Goal: Task Accomplishment & Management: Manage account settings

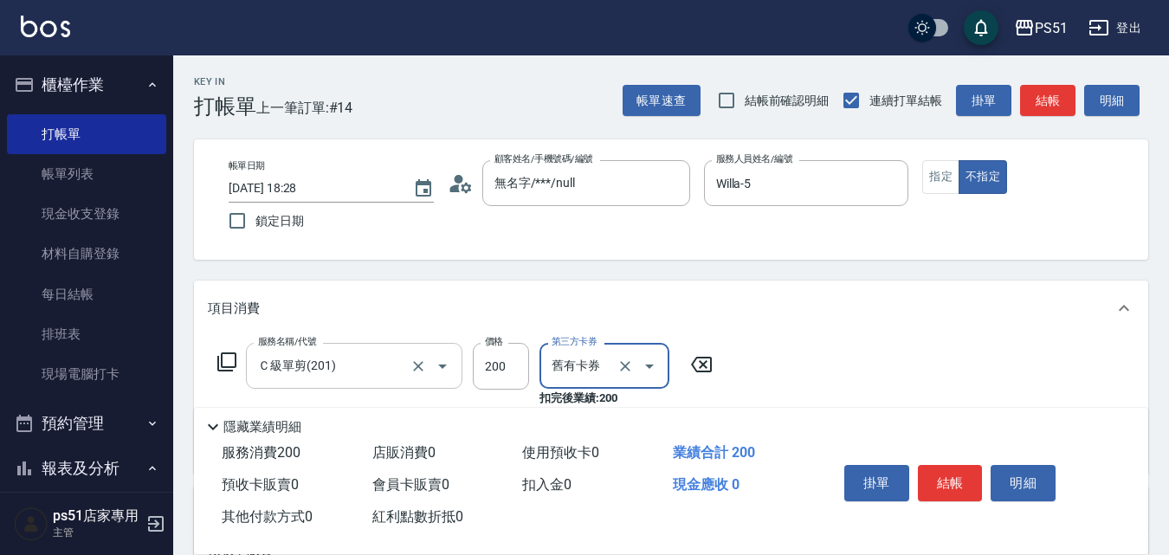
type input "舊有卡券"
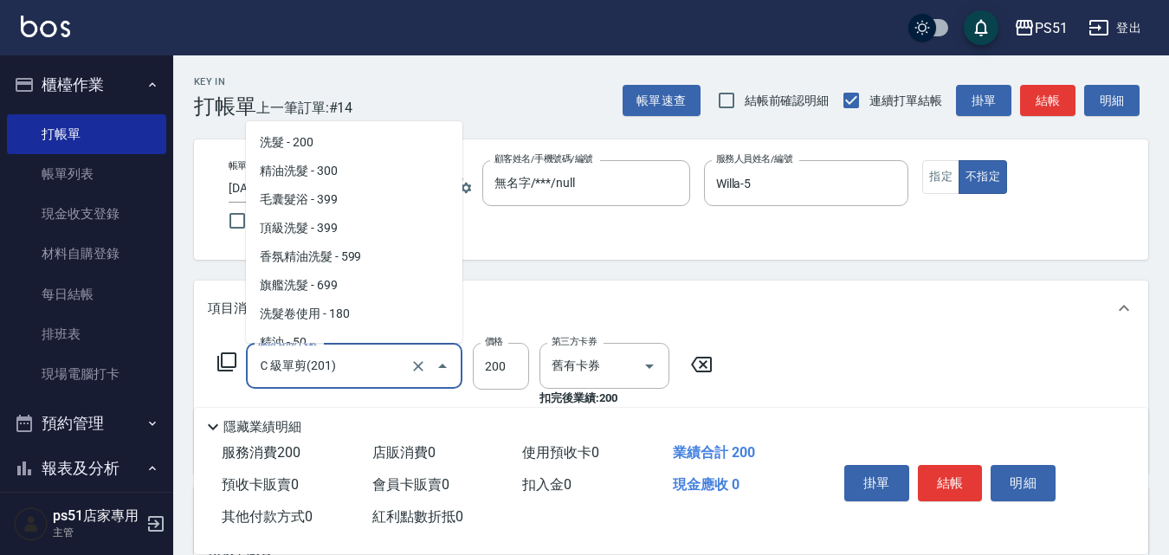
click at [350, 358] on input "Ｃ級單剪(201)" at bounding box center [330, 366] width 152 height 30
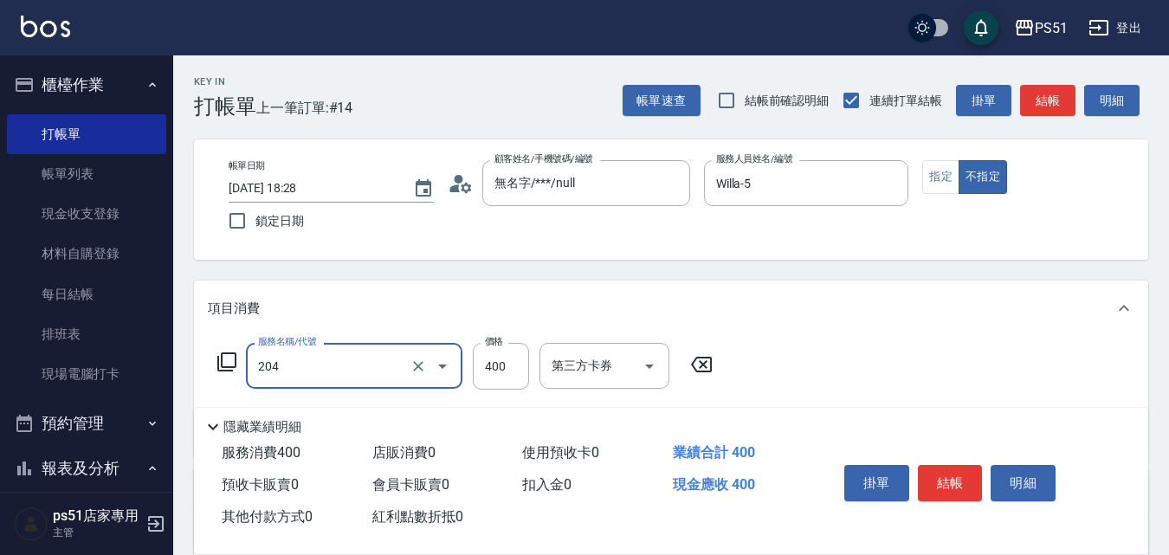
type input "B級洗+剪(204)"
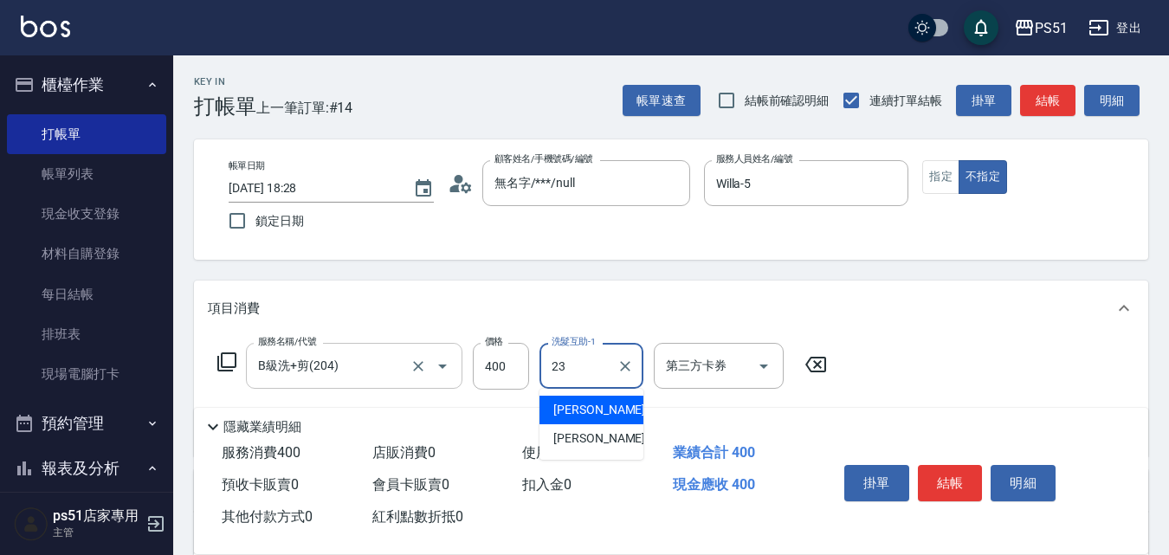
type input "孝恩-23"
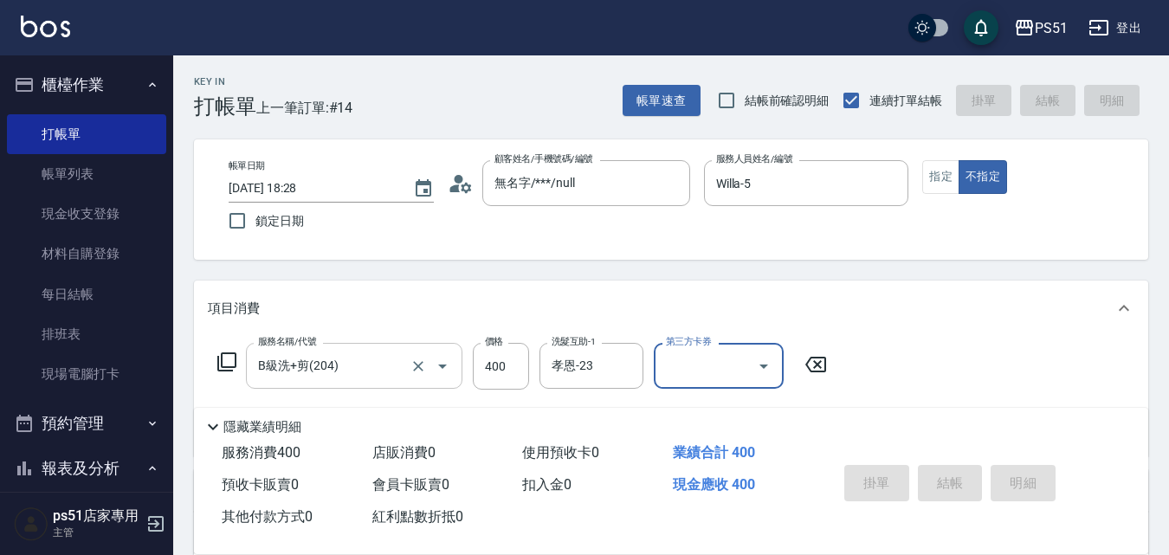
type input "2025/09/10 19:13"
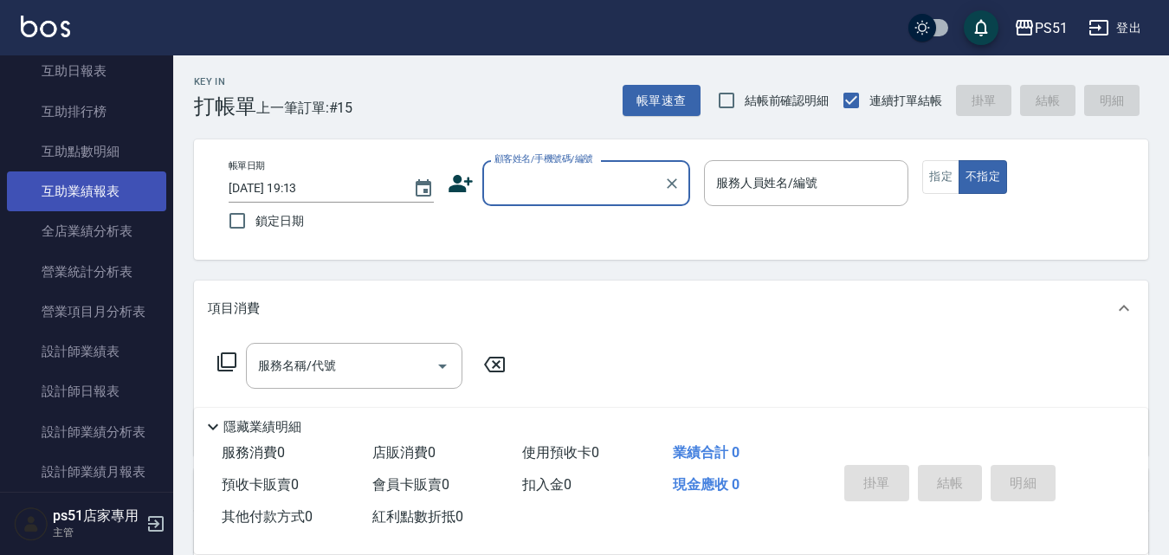
scroll to position [808, 0]
click at [104, 172] on link "設計師日報表" at bounding box center [86, 190] width 159 height 40
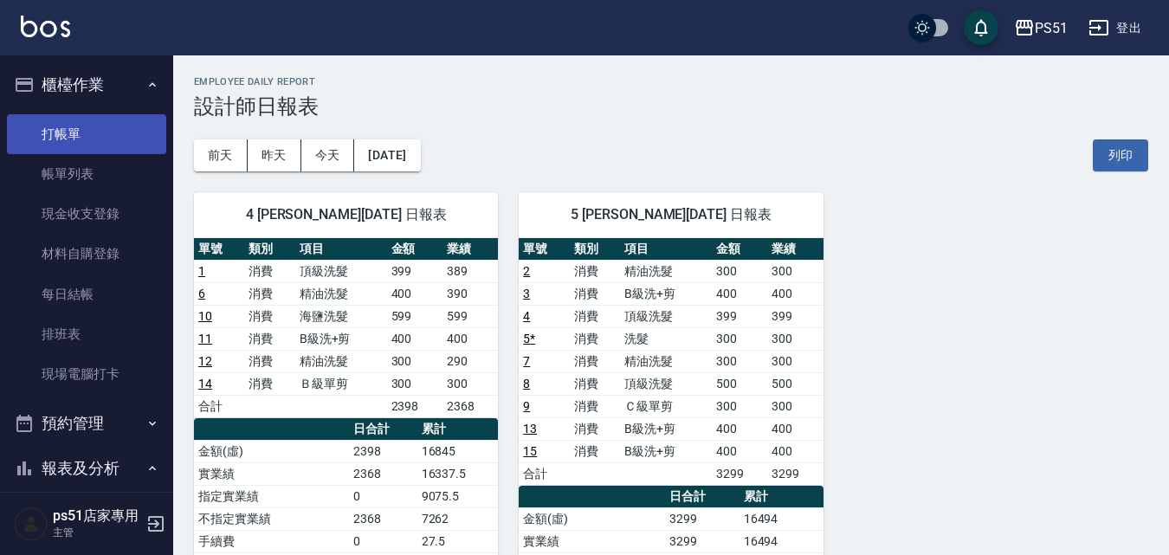
click at [128, 133] on link "打帳單" at bounding box center [86, 134] width 159 height 40
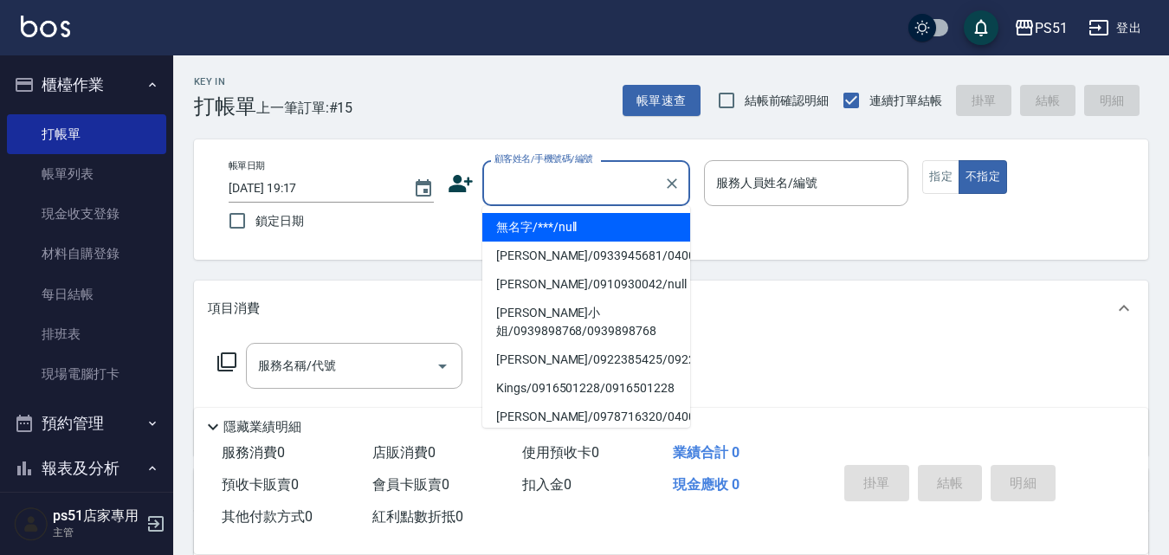
click at [544, 190] on input "顧客姓名/手機號碼/編號" at bounding box center [573, 183] width 166 height 30
click at [578, 232] on li "無名字/***/null" at bounding box center [586, 227] width 208 height 29
type input "無名字/***/null"
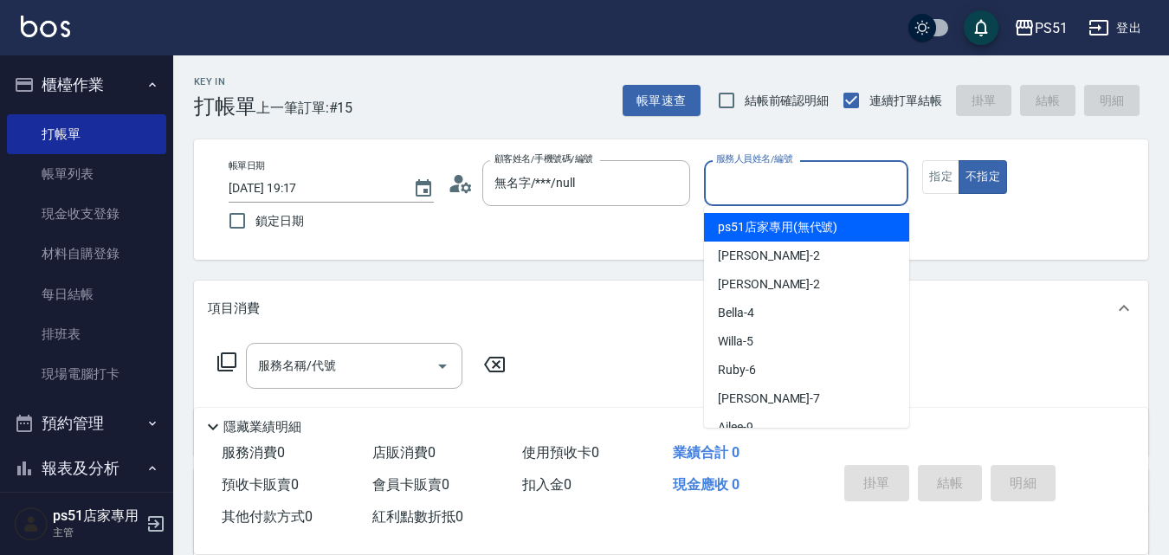
click at [859, 176] on input "服務人員姓名/編號" at bounding box center [807, 183] width 190 height 30
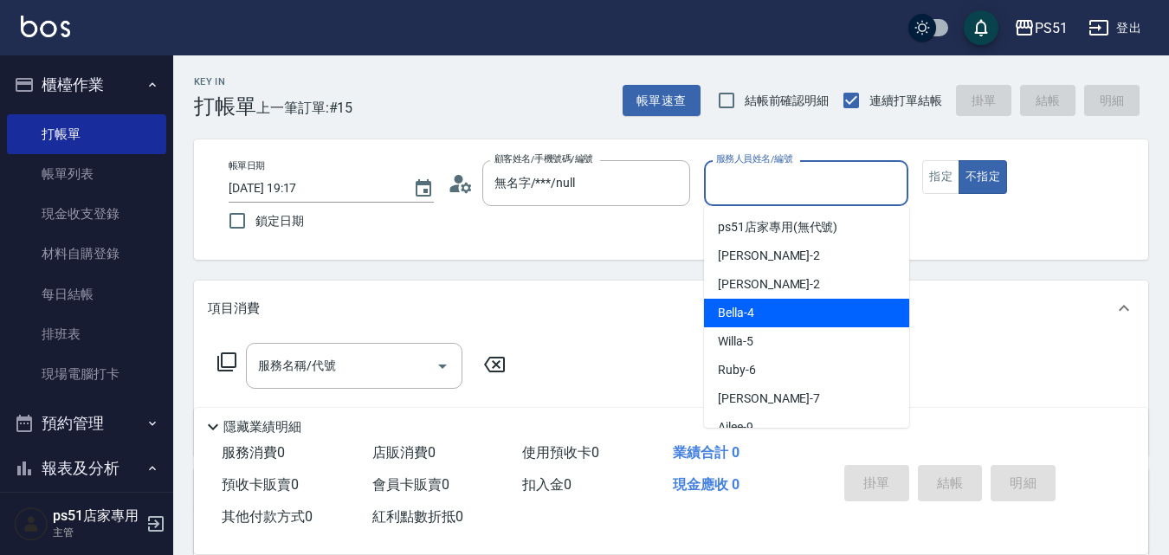
click at [793, 307] on div "Bella -4" at bounding box center [806, 313] width 205 height 29
type input "Bella-4"
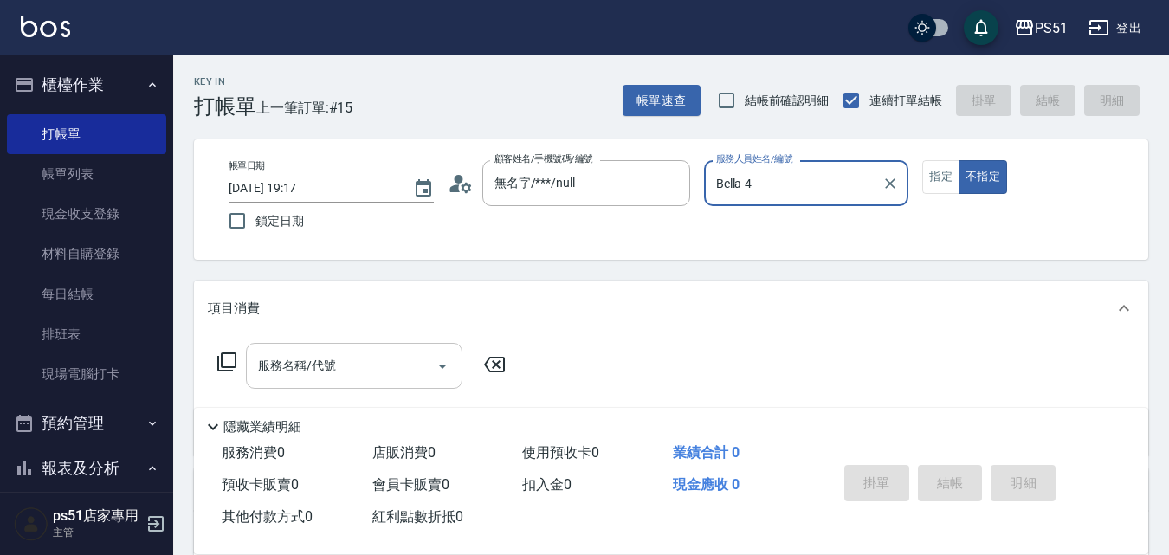
click at [350, 377] on input "服務名稱/代號" at bounding box center [341, 366] width 175 height 30
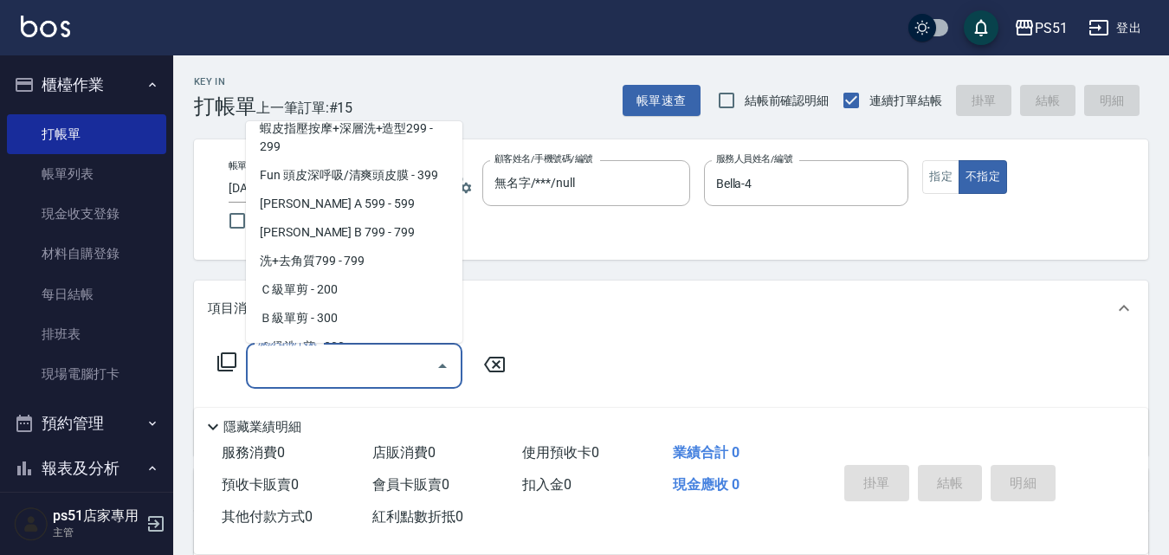
scroll to position [404, 0]
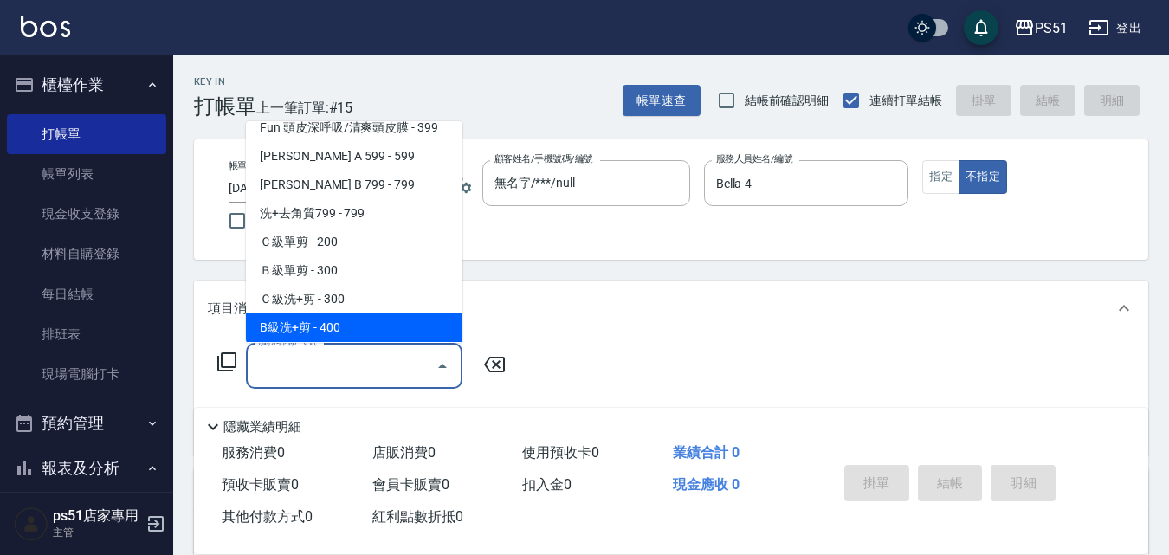
click at [365, 331] on span "B級洗+剪 - 400" at bounding box center [354, 327] width 216 height 29
type input "B級洗+剪(204)"
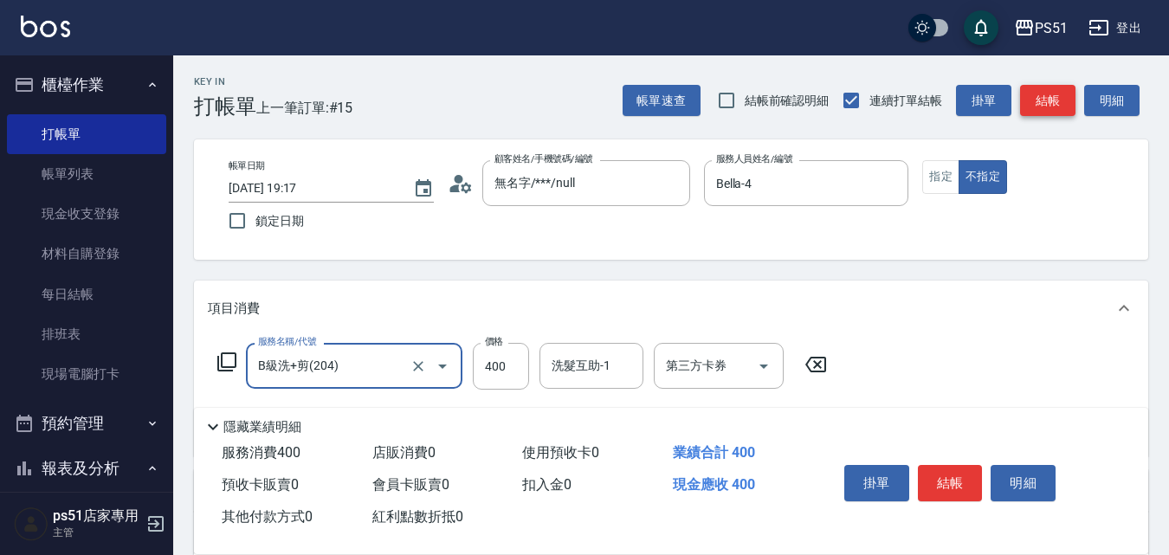
click at [1035, 100] on button "結帳" at bounding box center [1047, 101] width 55 height 32
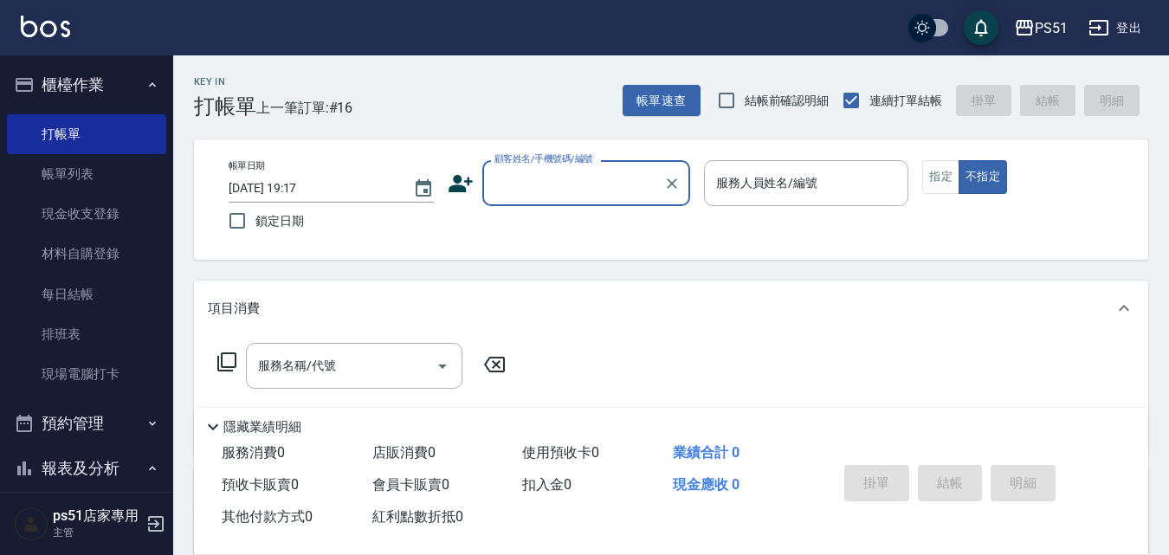
click at [539, 189] on input "顧客姓名/手機號碼/編號" at bounding box center [573, 183] width 166 height 30
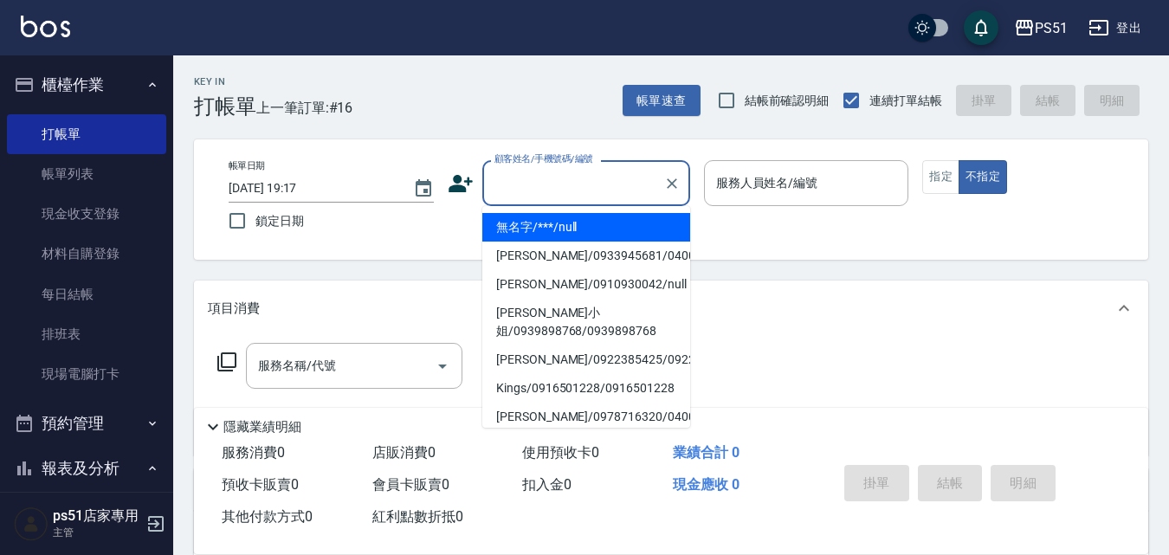
click at [561, 229] on li "無名字/***/null" at bounding box center [586, 227] width 208 height 29
type input "無名字/***/null"
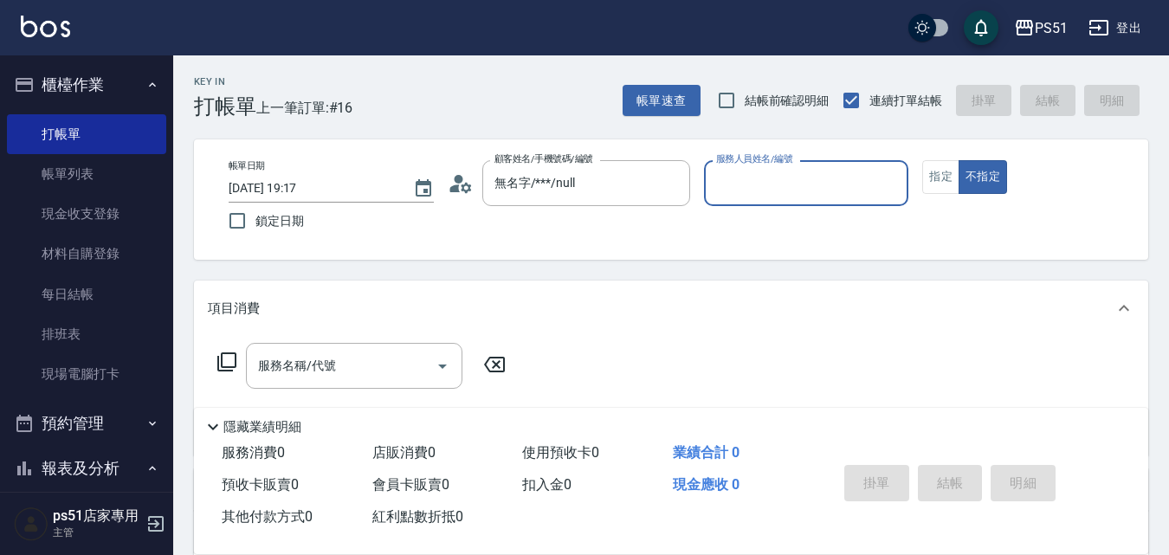
click at [737, 187] on div "服務人員姓名/編號 服務人員姓名/編號" at bounding box center [806, 183] width 205 height 46
click at [782, 188] on input "服務人員姓名/編號" at bounding box center [807, 183] width 190 height 30
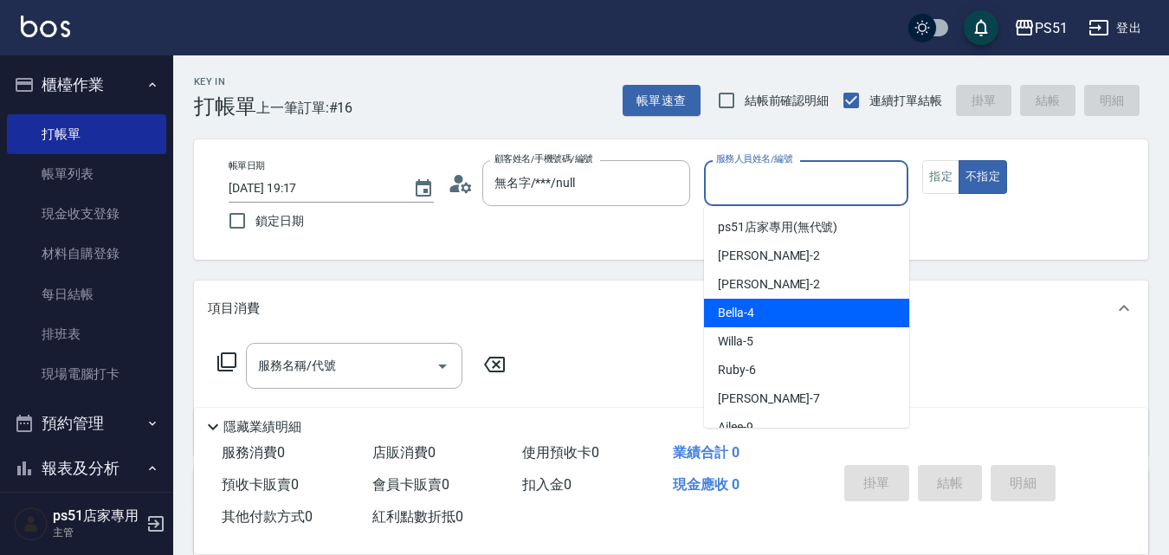
click at [770, 307] on div "Bella -4" at bounding box center [806, 313] width 205 height 29
type input "Bella-4"
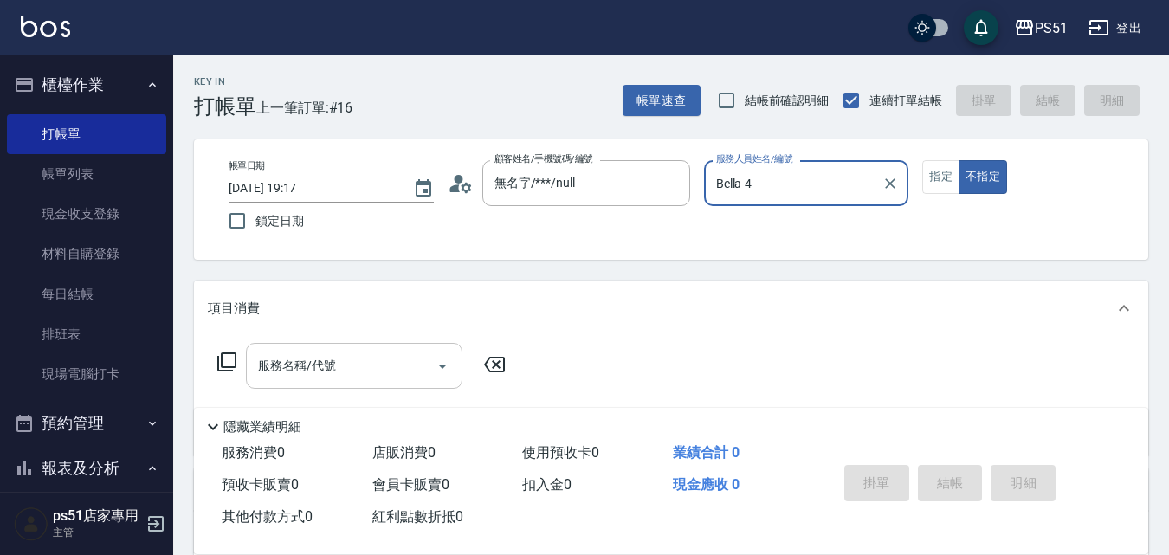
click at [410, 365] on input "服務名稱/代號" at bounding box center [341, 366] width 175 height 30
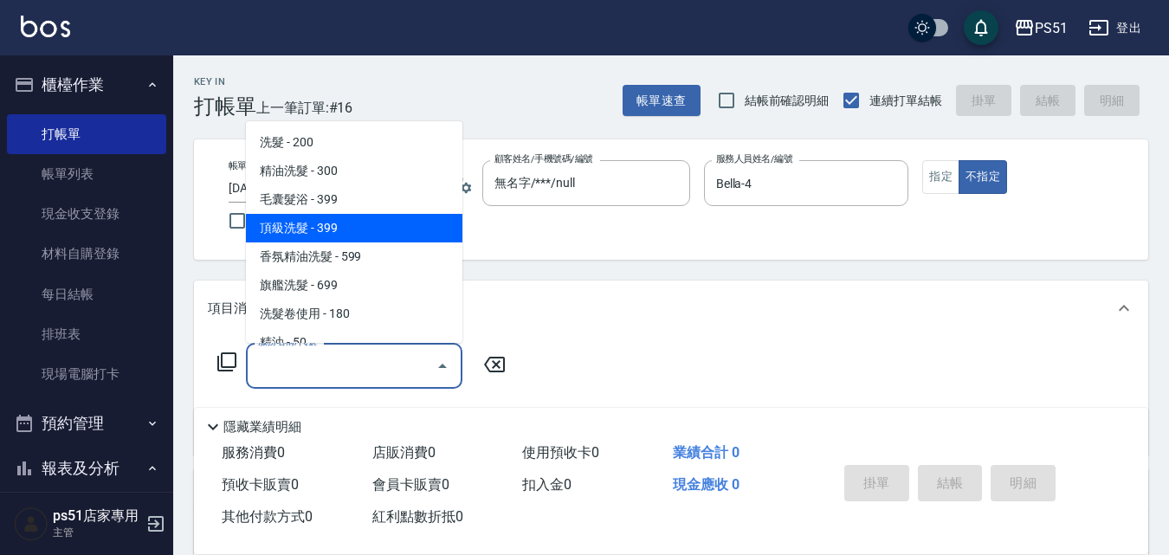
click at [373, 233] on span "頂級洗髮 - 399" at bounding box center [354, 228] width 216 height 29
type input "頂級洗髮(104)"
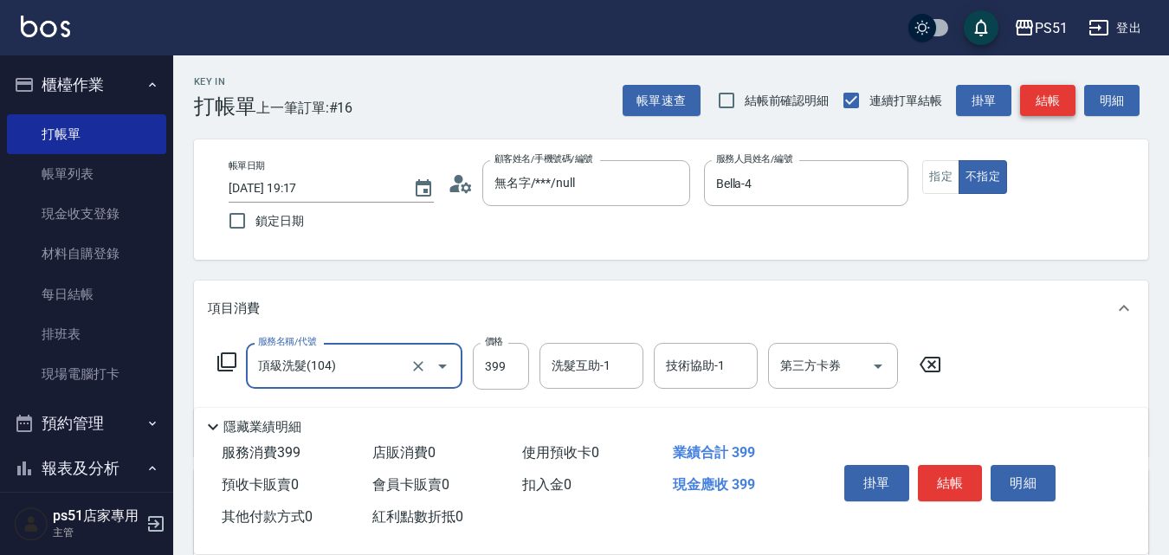
click at [1046, 95] on button "結帳" at bounding box center [1047, 101] width 55 height 32
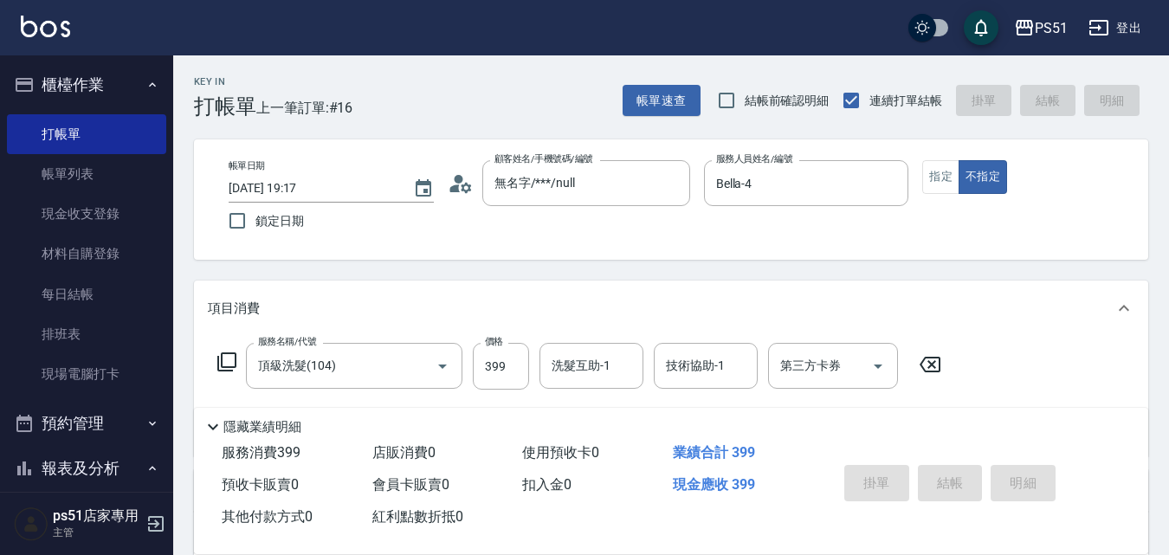
type input "2025/09/10 19:38"
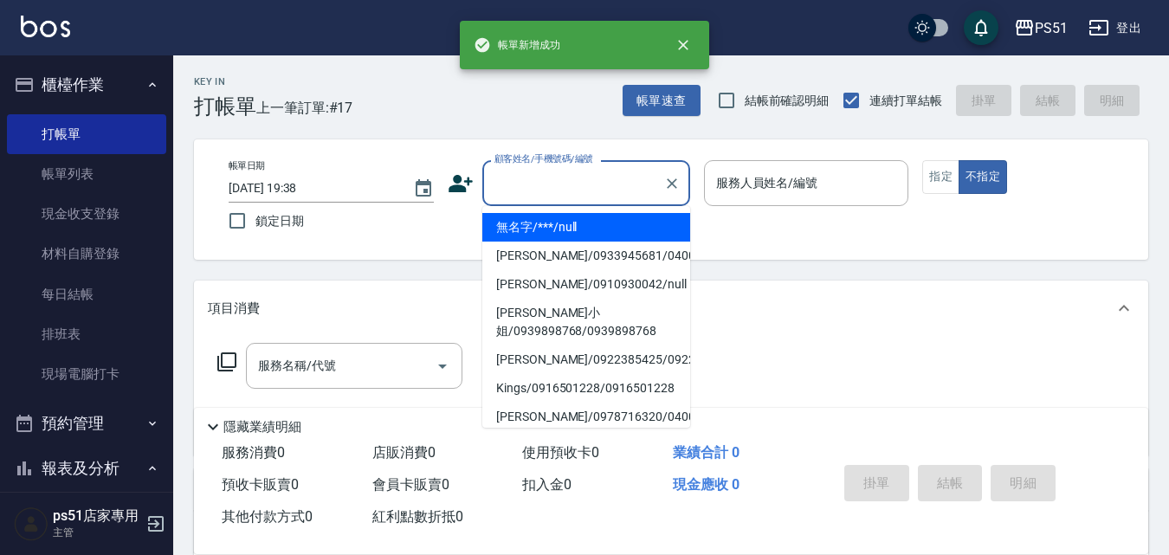
click at [524, 188] on input "顧客姓名/手機號碼/編號" at bounding box center [573, 183] width 166 height 30
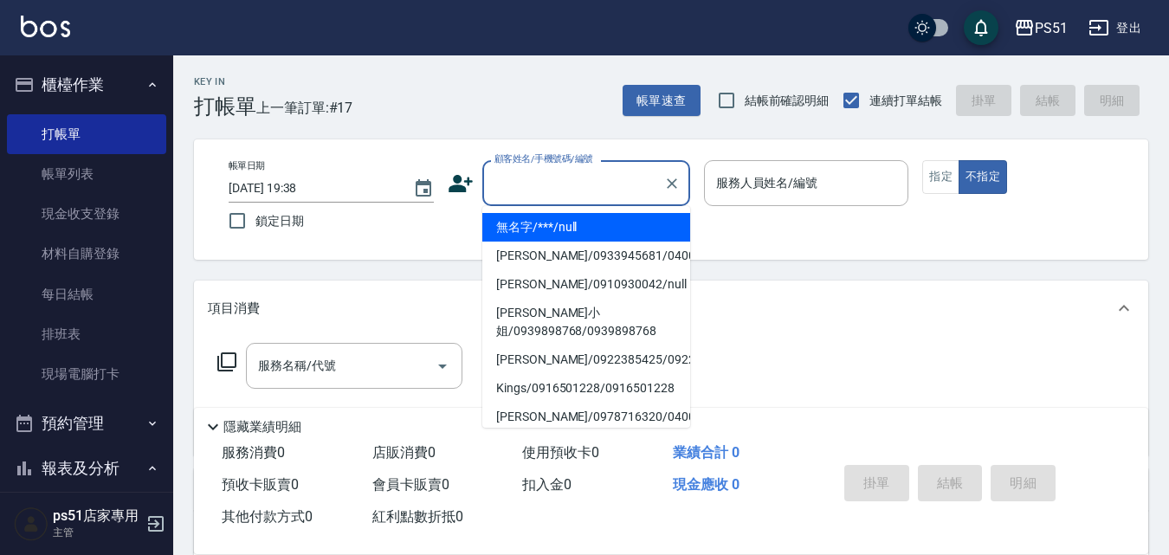
click at [535, 229] on li "無名字/***/null" at bounding box center [586, 227] width 208 height 29
type input "無名字/***/null"
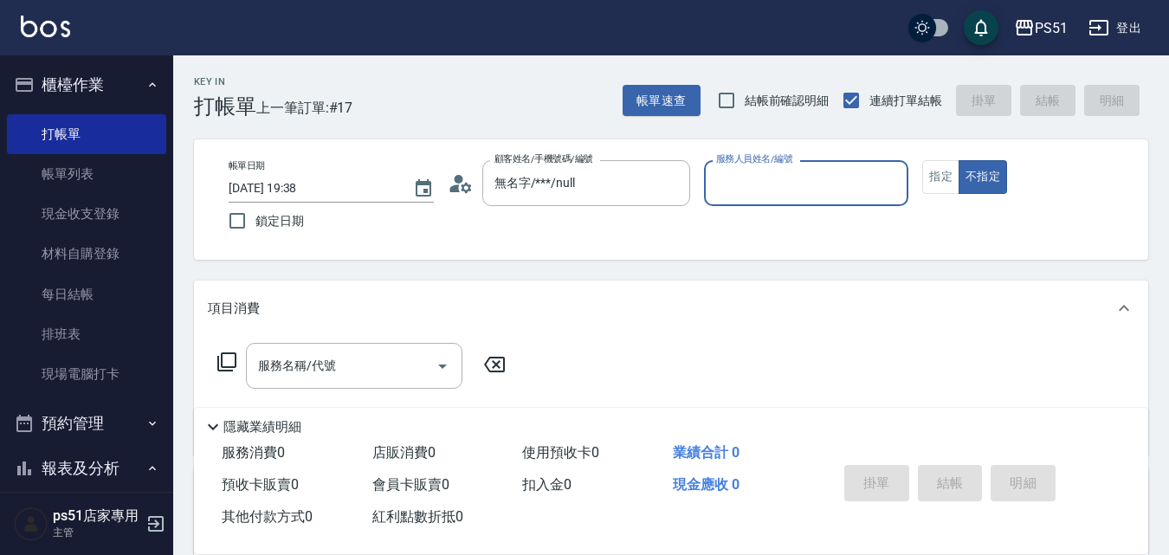
click at [727, 191] on input "服務人員姓名/編號" at bounding box center [807, 183] width 190 height 30
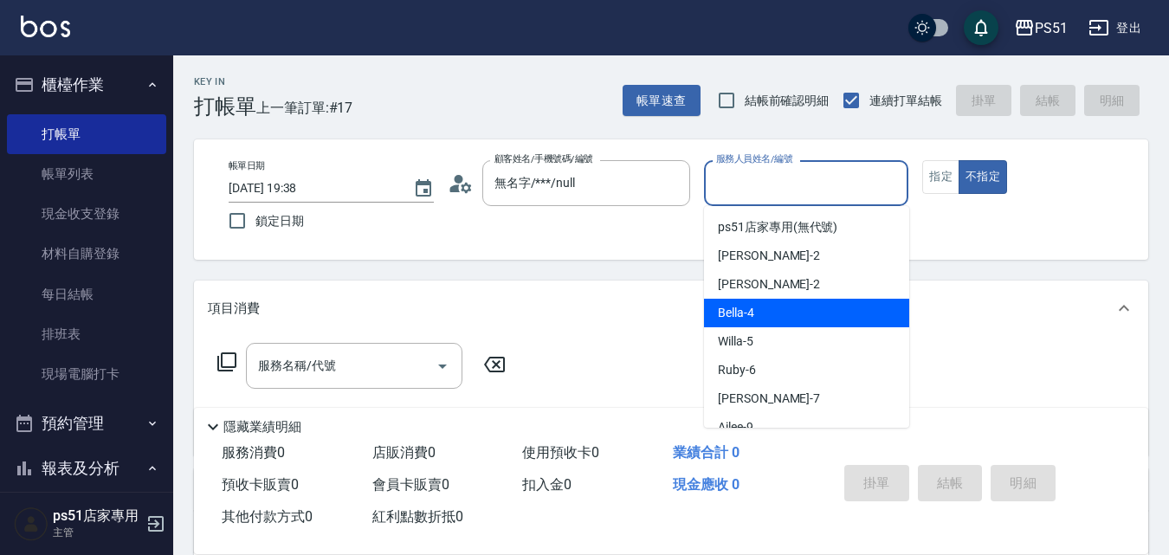
click at [725, 309] on span "Bella -4" at bounding box center [736, 313] width 36 height 18
type input "Bella-4"
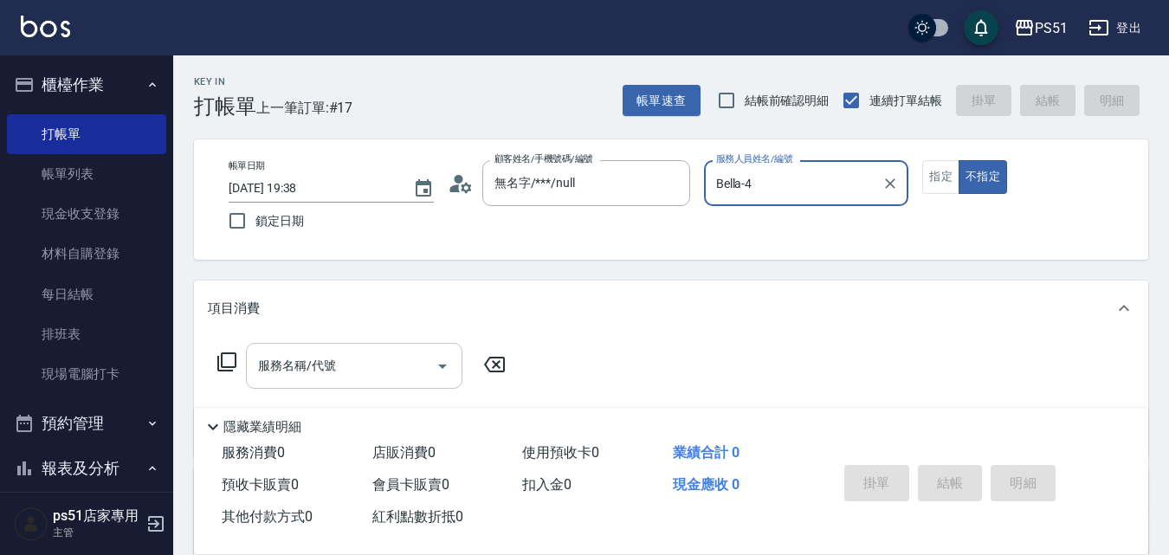
click at [301, 359] on div "服務名稱/代號 服務名稱/代號" at bounding box center [354, 366] width 216 height 46
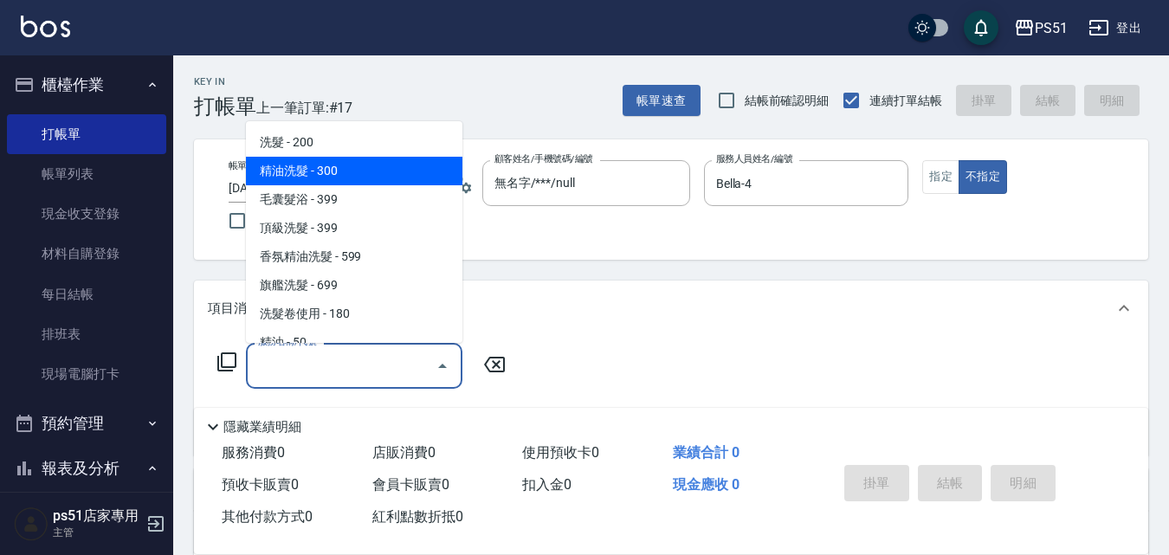
click at [333, 170] on span "精油洗髮 - 300" at bounding box center [354, 171] width 216 height 29
type input "精油洗髮(102)"
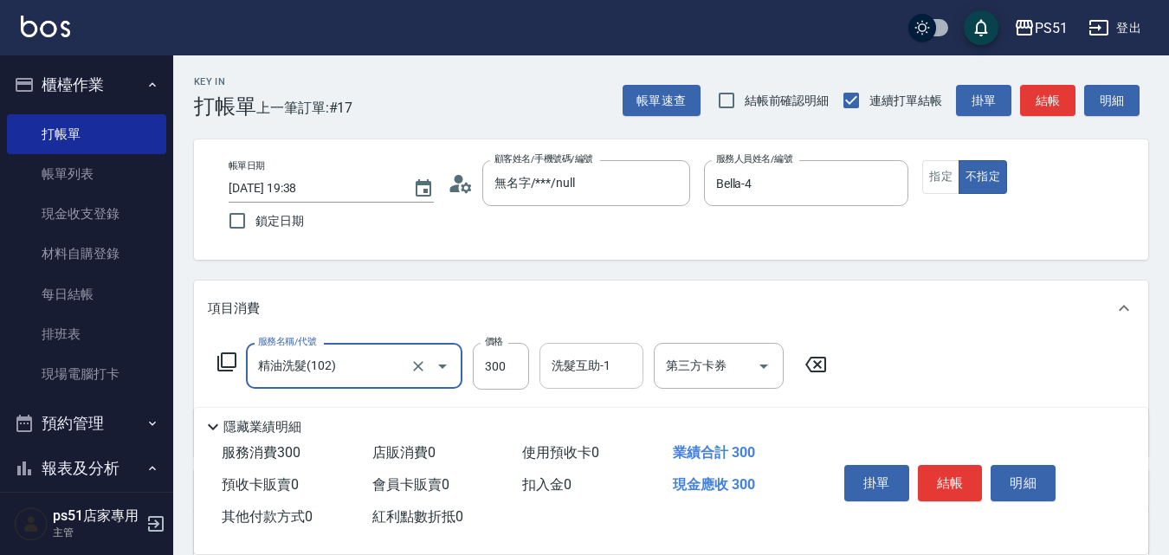
click at [583, 368] on div "洗髮互助-1 洗髮互助-1" at bounding box center [592, 366] width 104 height 46
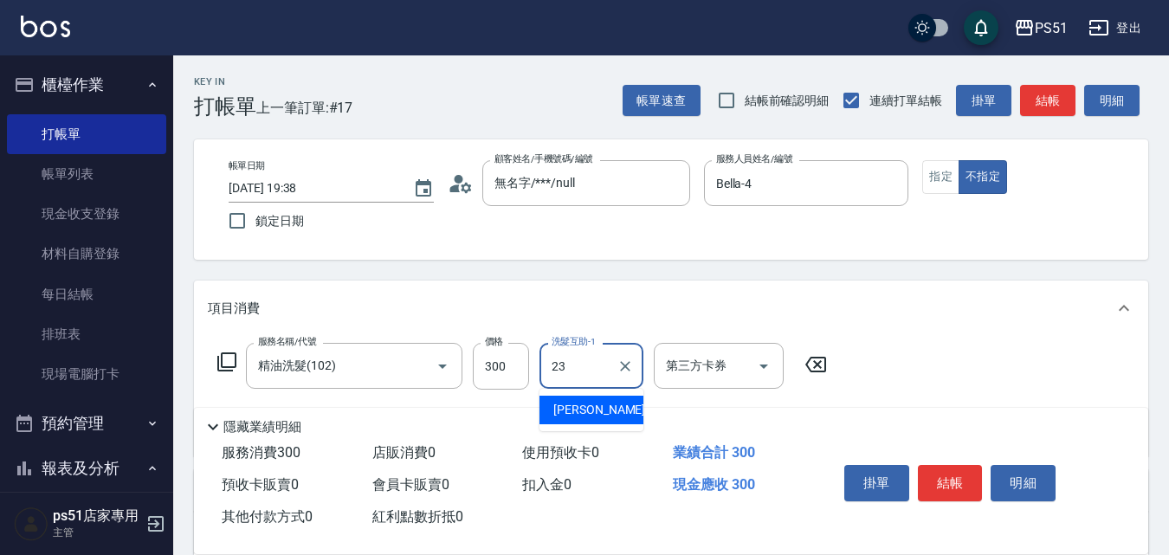
click at [588, 400] on div "孝恩 -23" at bounding box center [592, 410] width 104 height 29
type input "孝恩-23"
click at [1053, 96] on button "結帳" at bounding box center [1047, 101] width 55 height 32
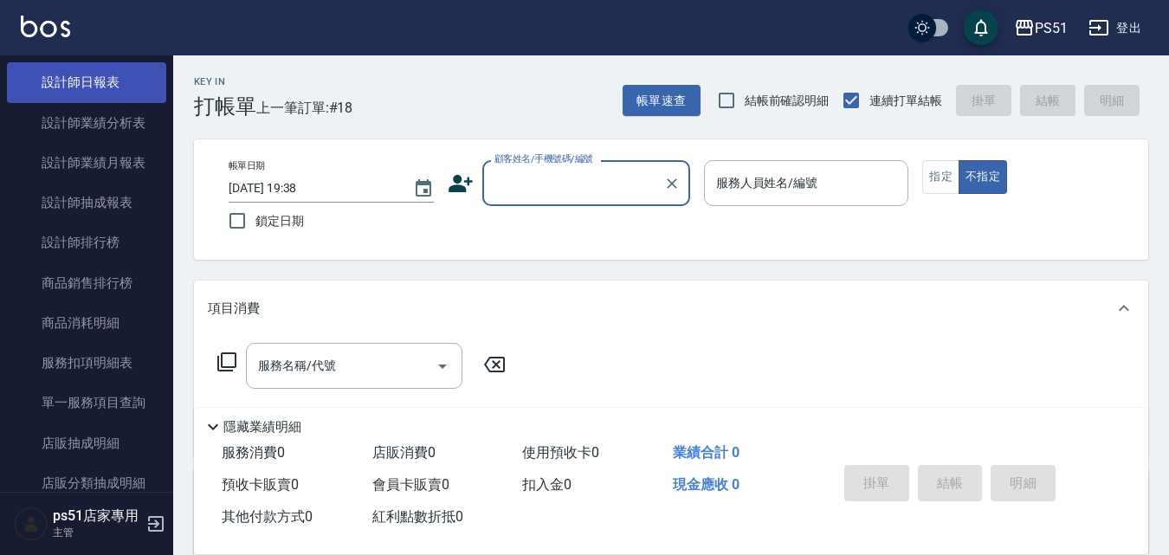
scroll to position [808, 0]
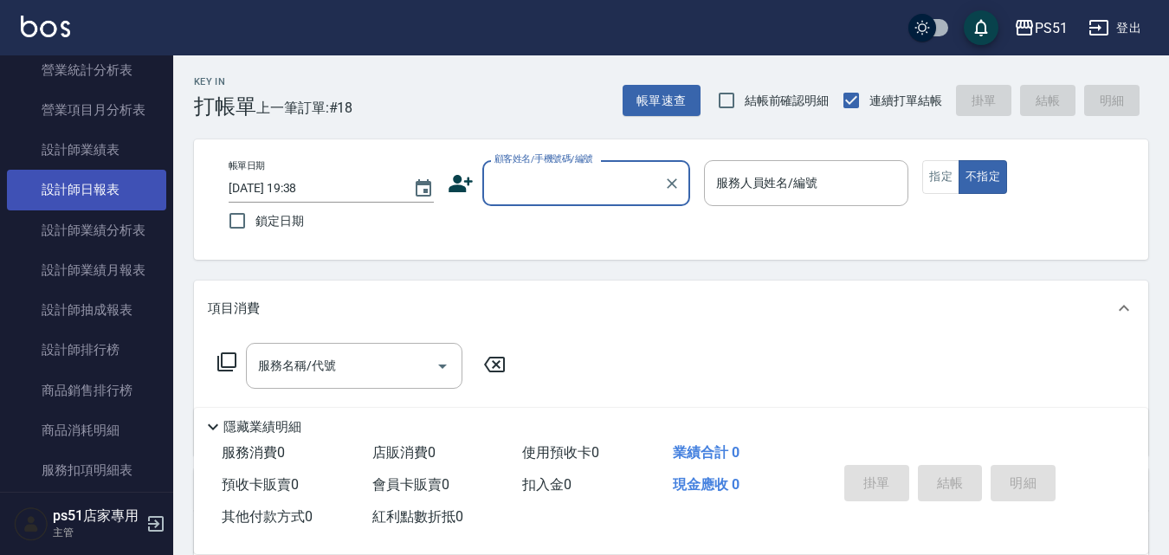
click at [112, 193] on link "設計師日報表" at bounding box center [86, 190] width 159 height 40
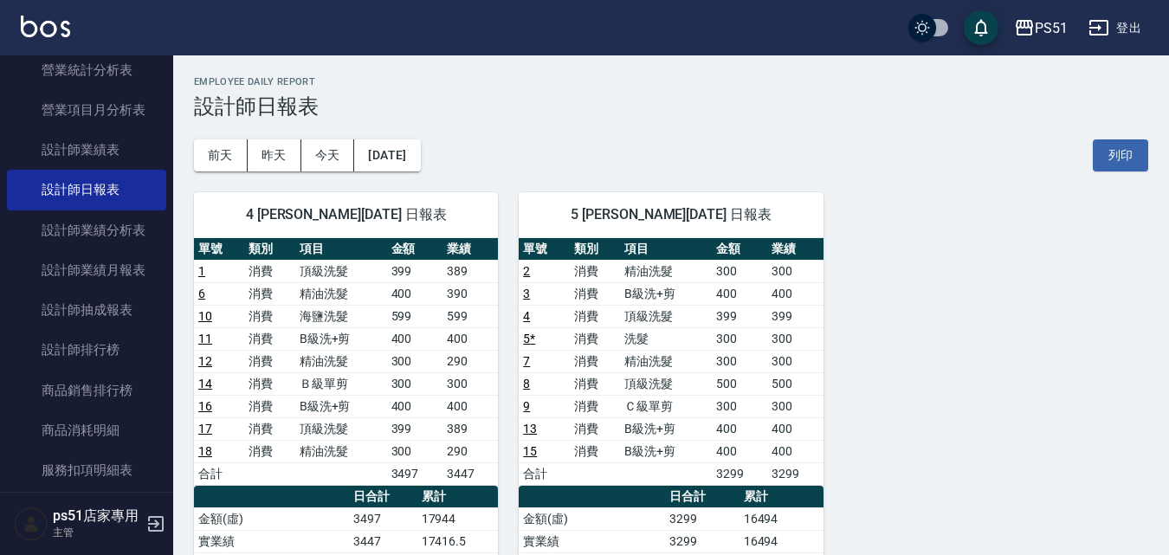
click at [523, 320] on link "4" at bounding box center [526, 316] width 7 height 14
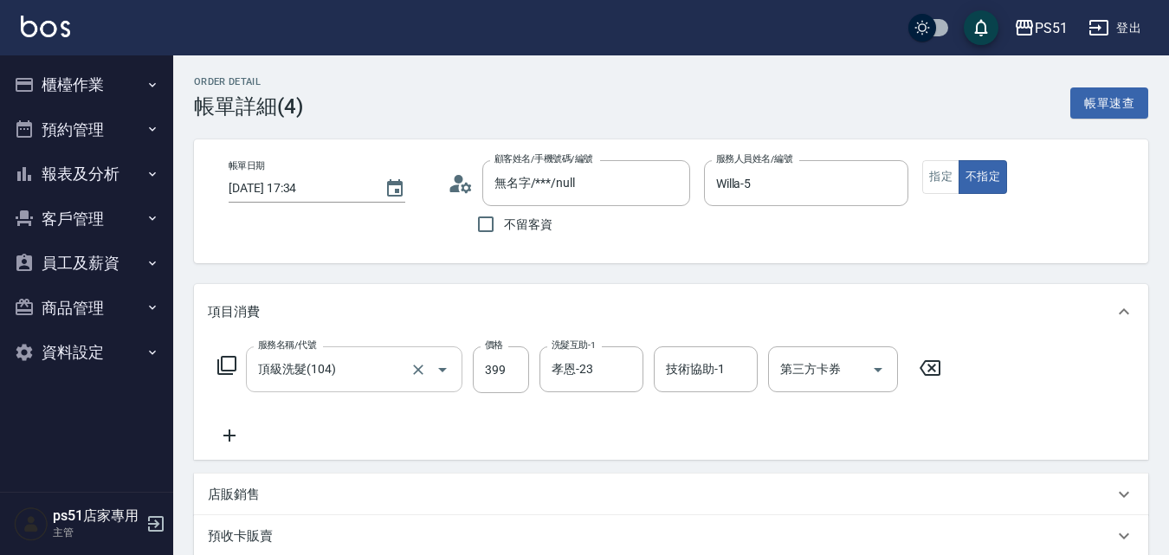
click at [394, 371] on input "頂級洗髮(104)" at bounding box center [330, 369] width 152 height 30
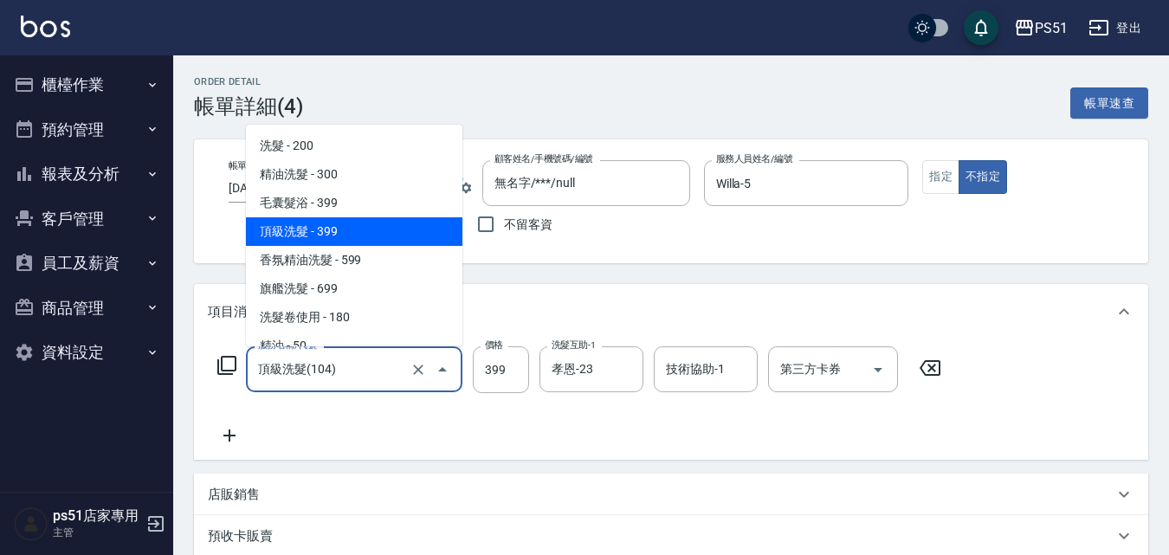
click at [352, 229] on span "頂級洗髮 - 399" at bounding box center [354, 231] width 216 height 29
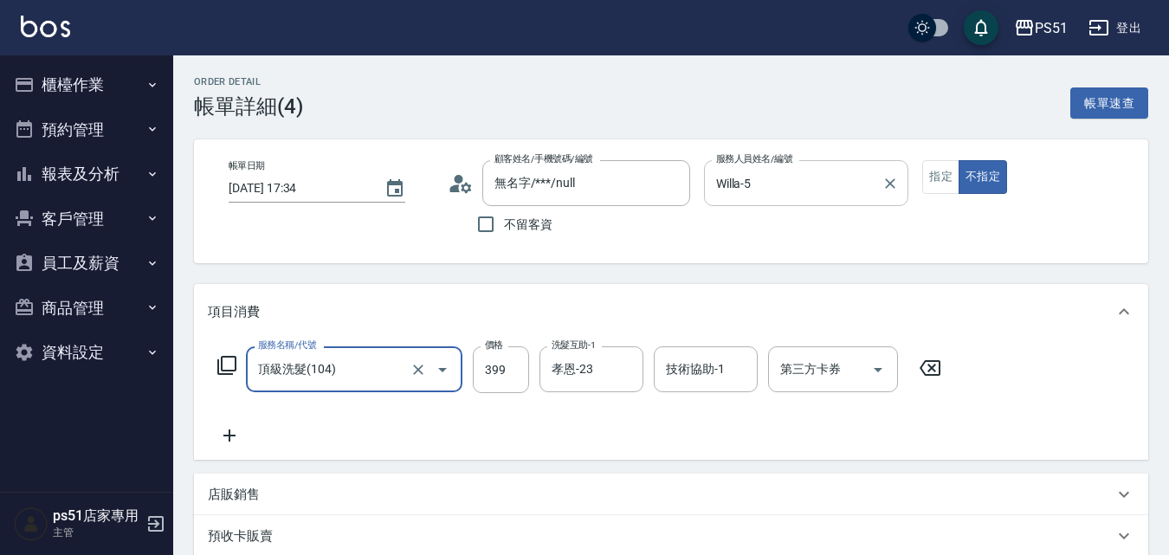
click at [758, 183] on input "Willa-5" at bounding box center [794, 183] width 164 height 30
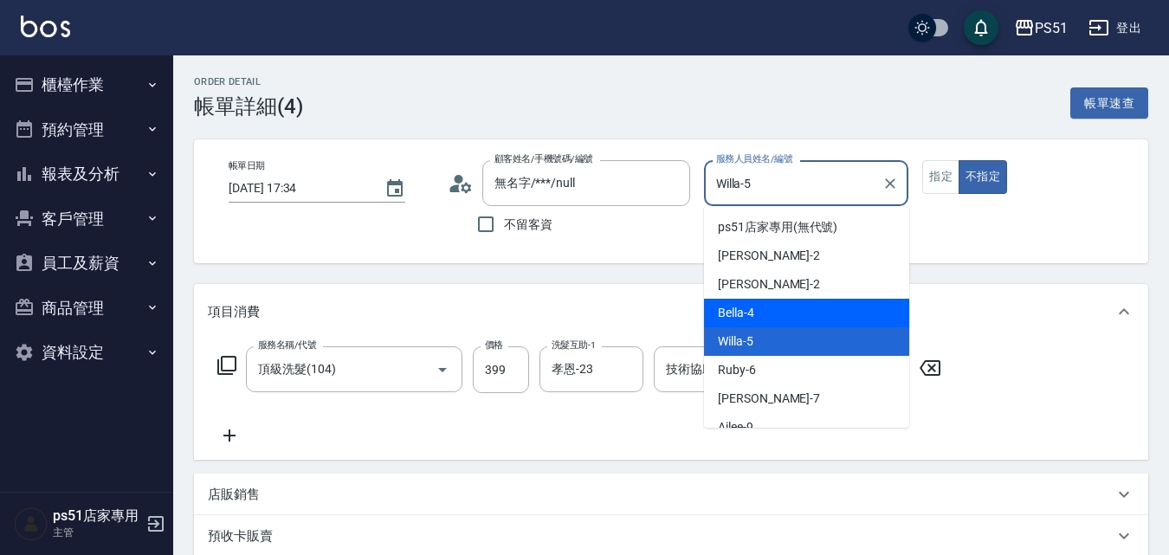
click at [761, 313] on div "Bella -4" at bounding box center [806, 313] width 205 height 29
type input "Bella-4"
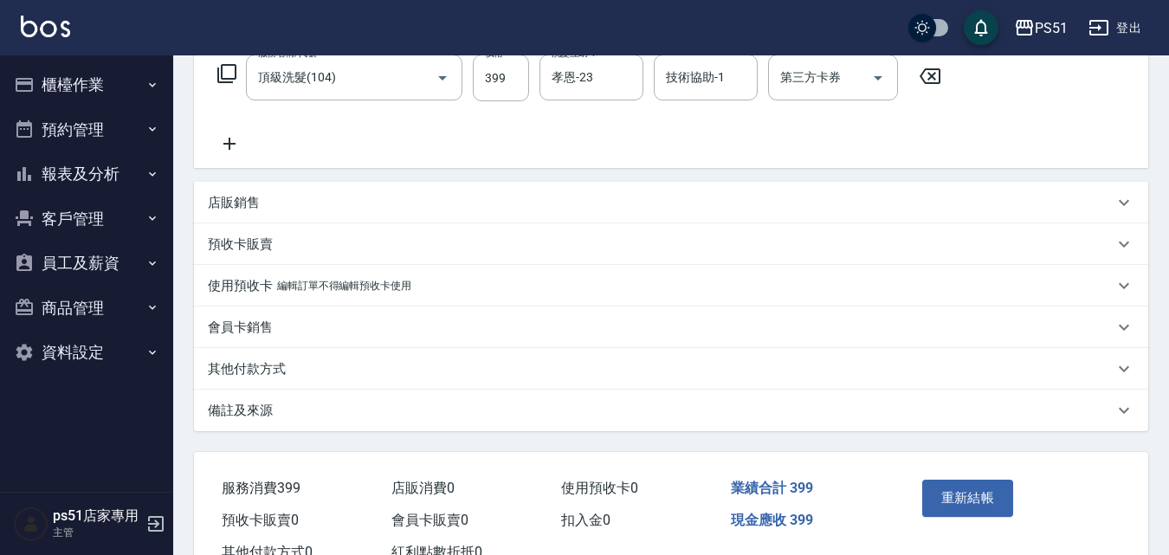
scroll to position [355, 0]
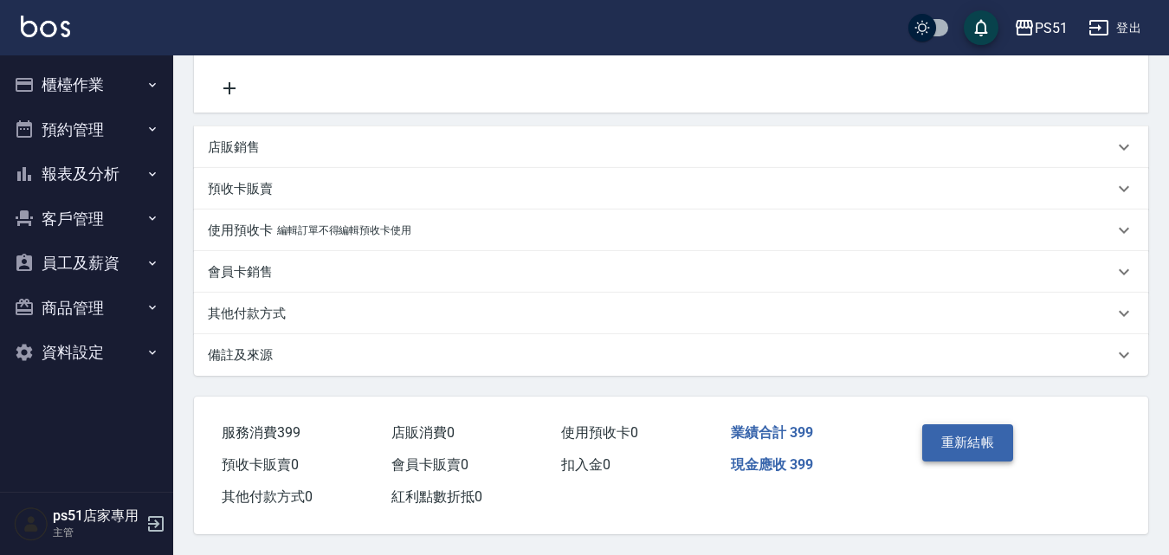
click at [944, 436] on button "重新結帳" at bounding box center [968, 442] width 92 height 36
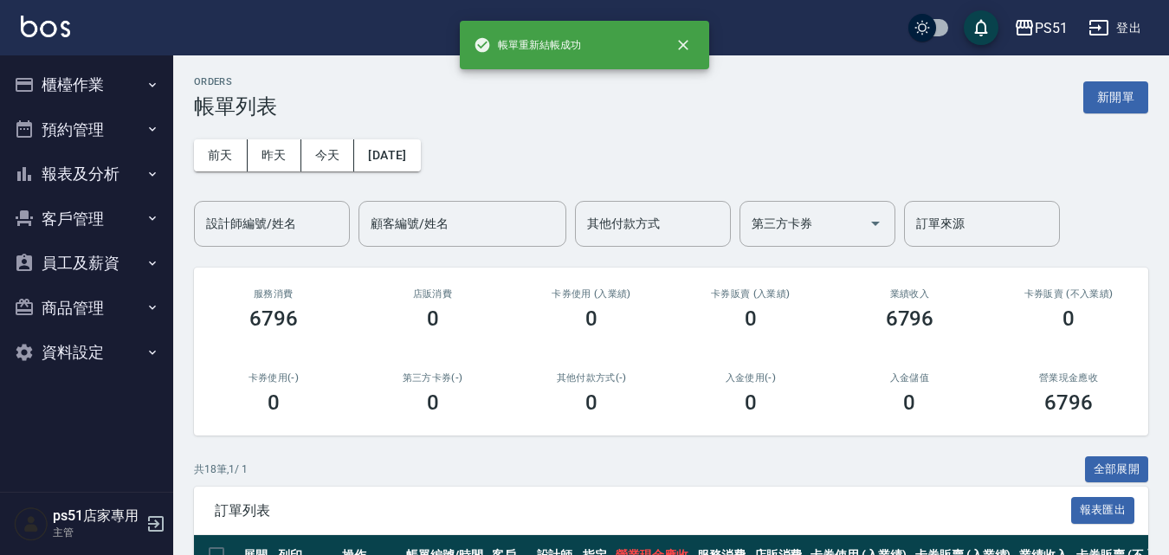
click at [106, 181] on button "報表及分析" at bounding box center [86, 174] width 159 height 45
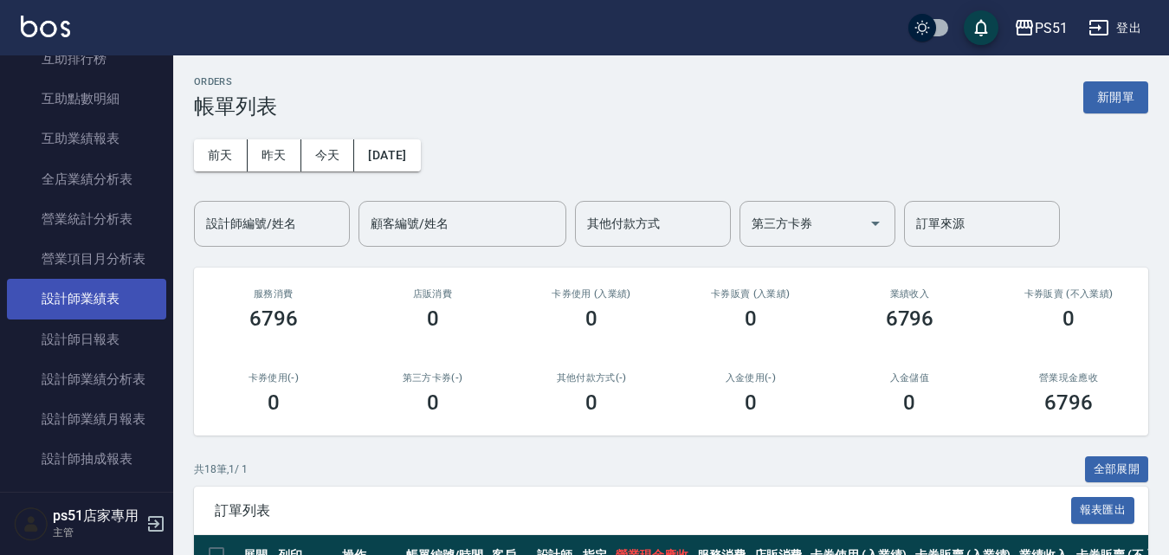
scroll to position [404, 0]
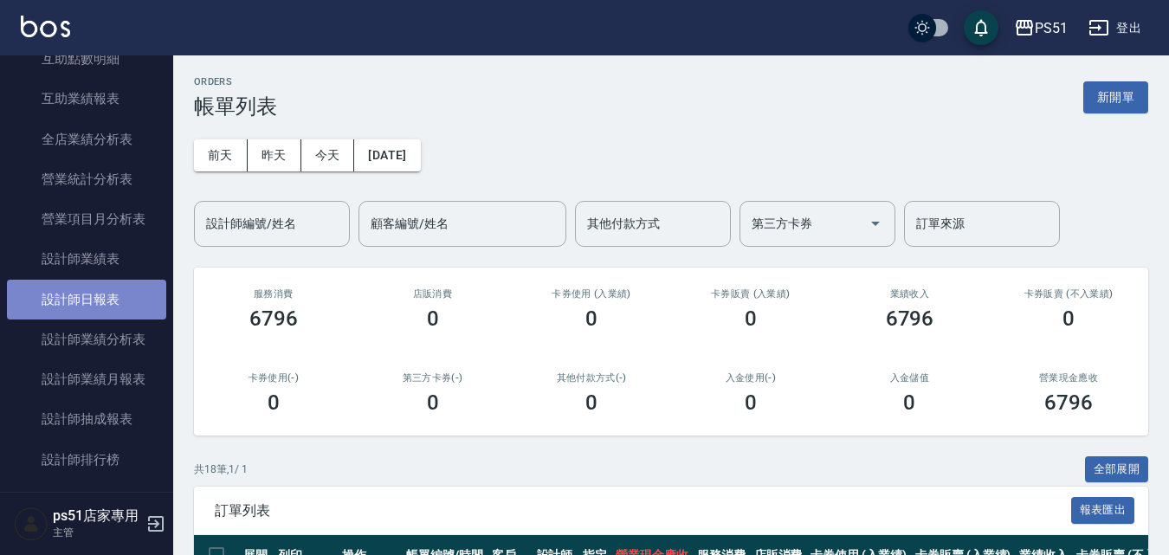
click at [108, 281] on link "設計師日報表" at bounding box center [86, 300] width 159 height 40
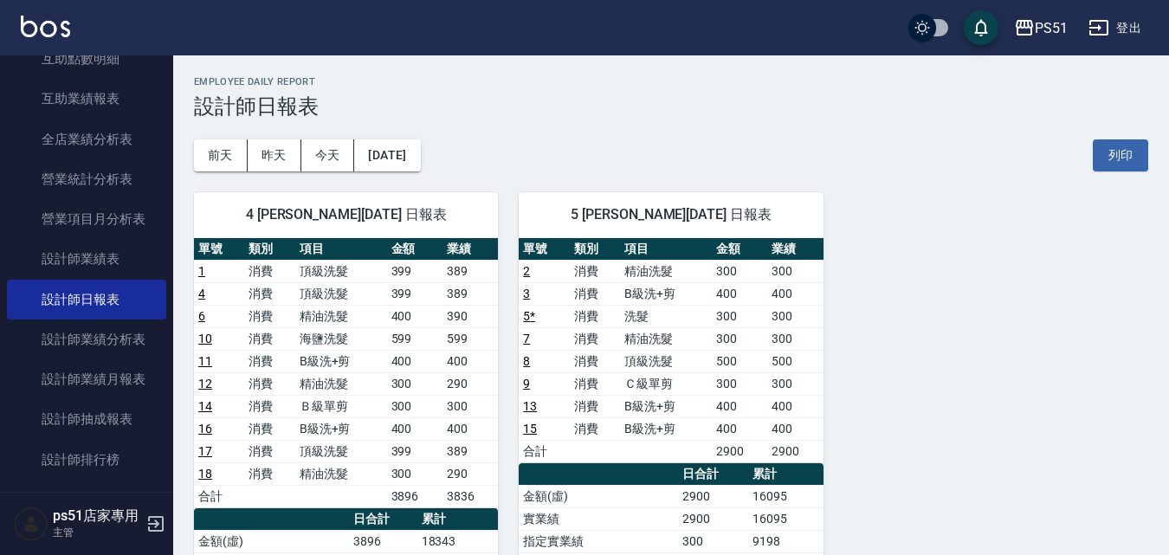
click at [200, 288] on link "4" at bounding box center [201, 294] width 7 height 14
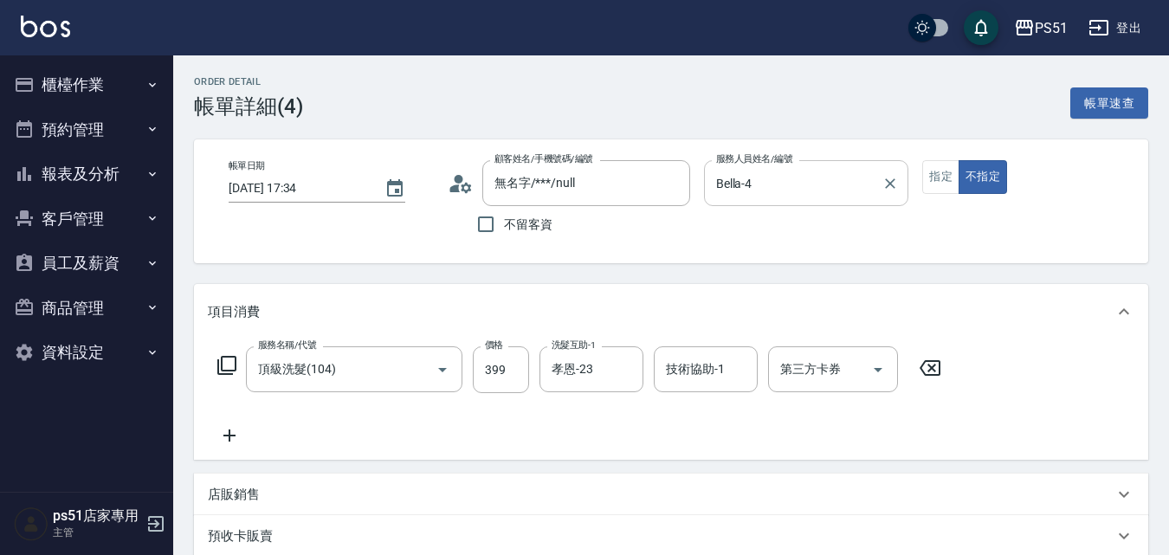
click at [782, 186] on input "Bella-4" at bounding box center [794, 183] width 164 height 30
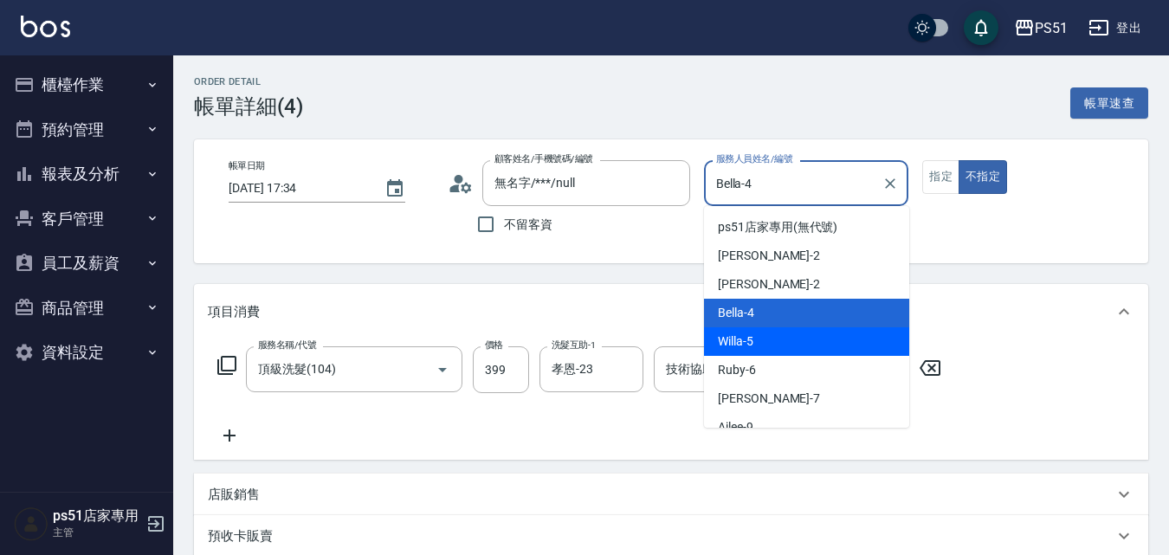
click at [759, 337] on div "Willa -5" at bounding box center [806, 341] width 205 height 29
type input "Willa-5"
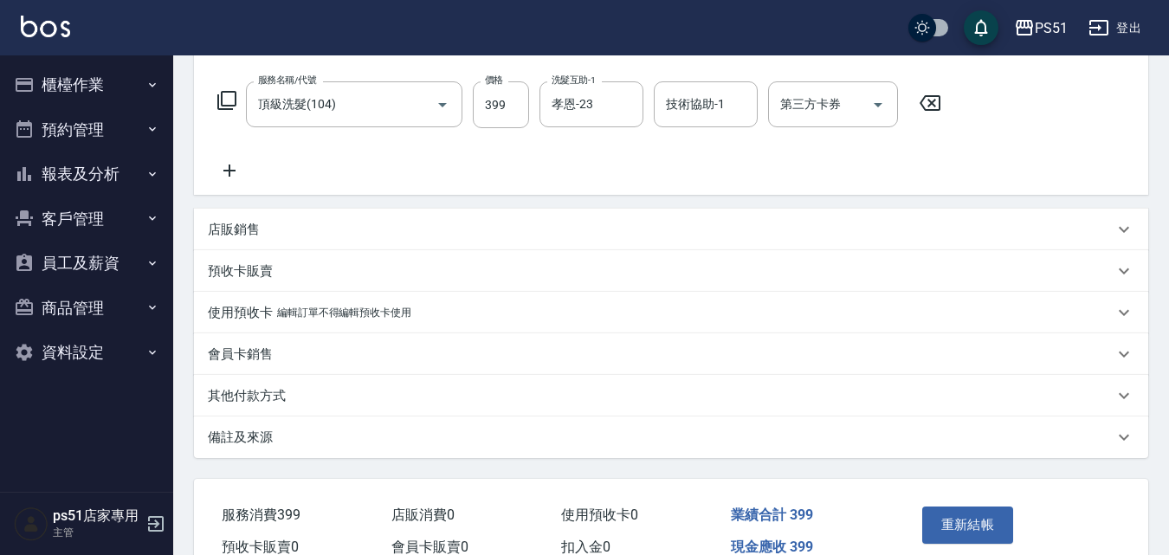
scroll to position [355, 0]
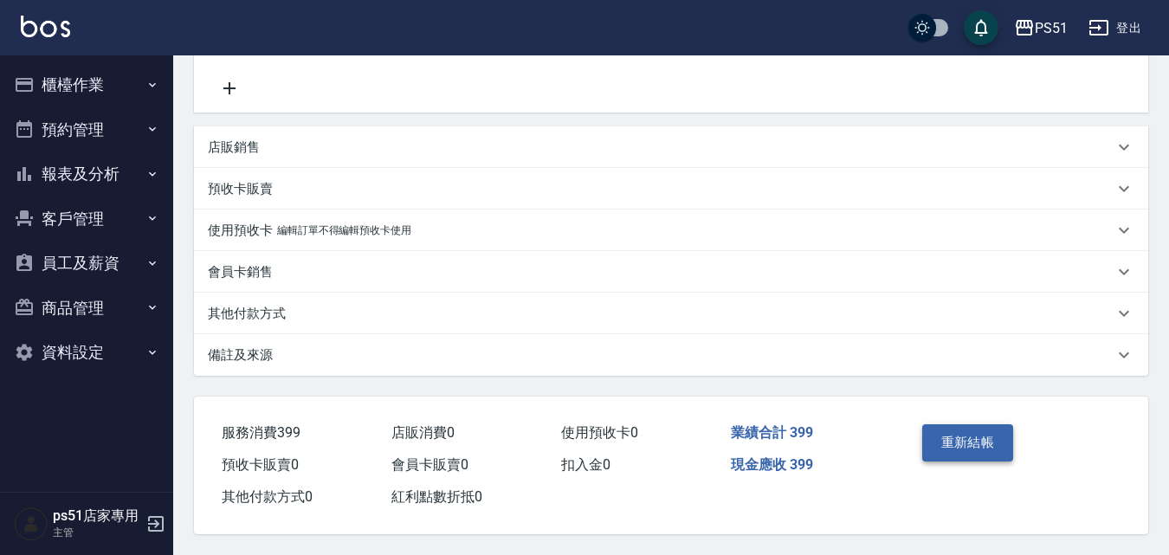
click at [951, 427] on button "重新結帳" at bounding box center [968, 442] width 92 height 36
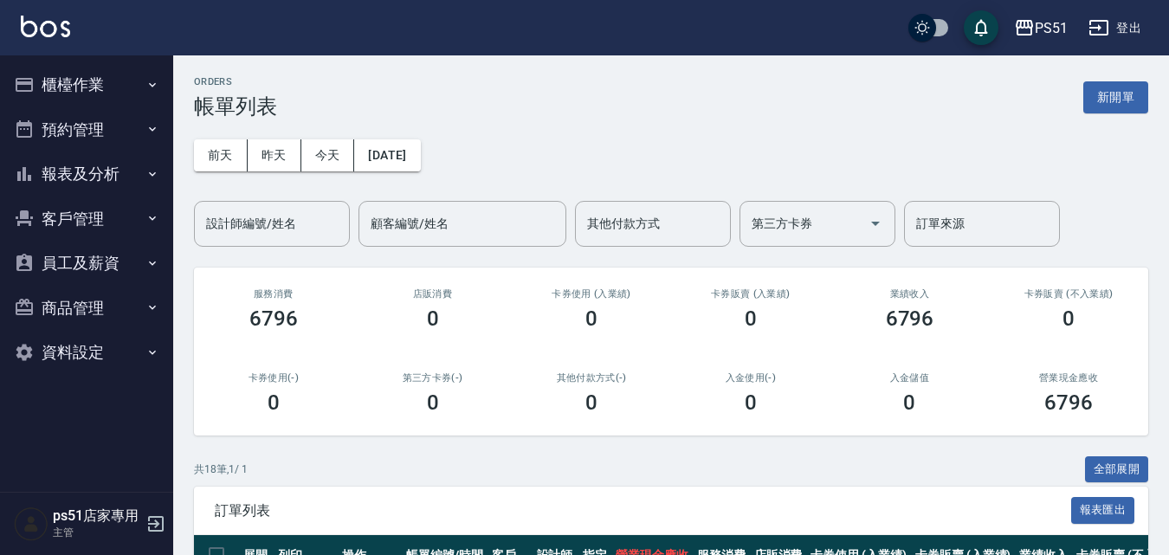
click at [77, 68] on button "櫃檯作業" at bounding box center [86, 84] width 159 height 45
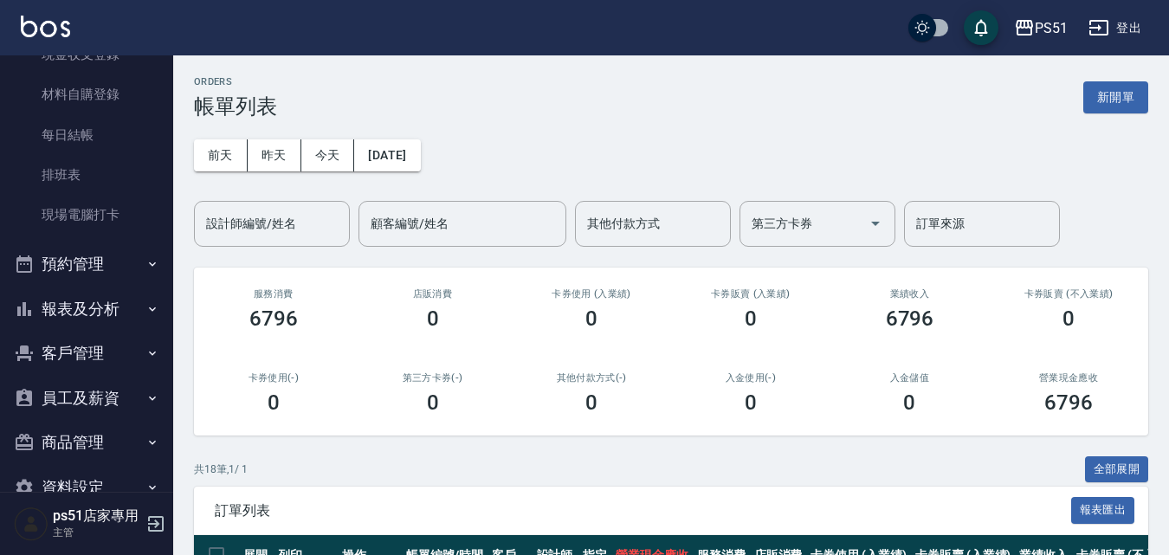
scroll to position [197, 0]
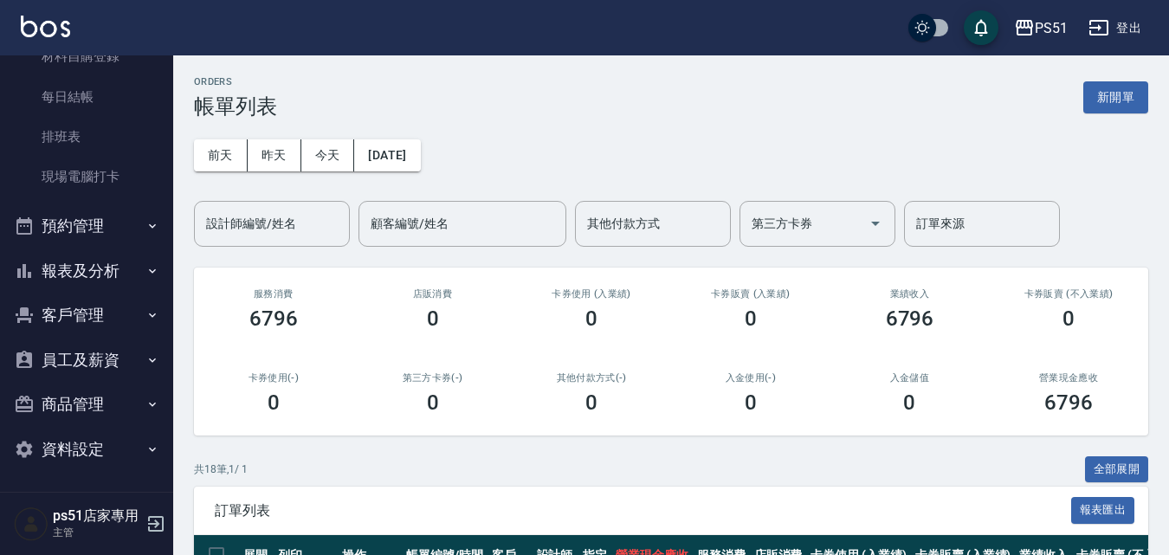
click at [119, 288] on button "報表及分析" at bounding box center [86, 271] width 159 height 45
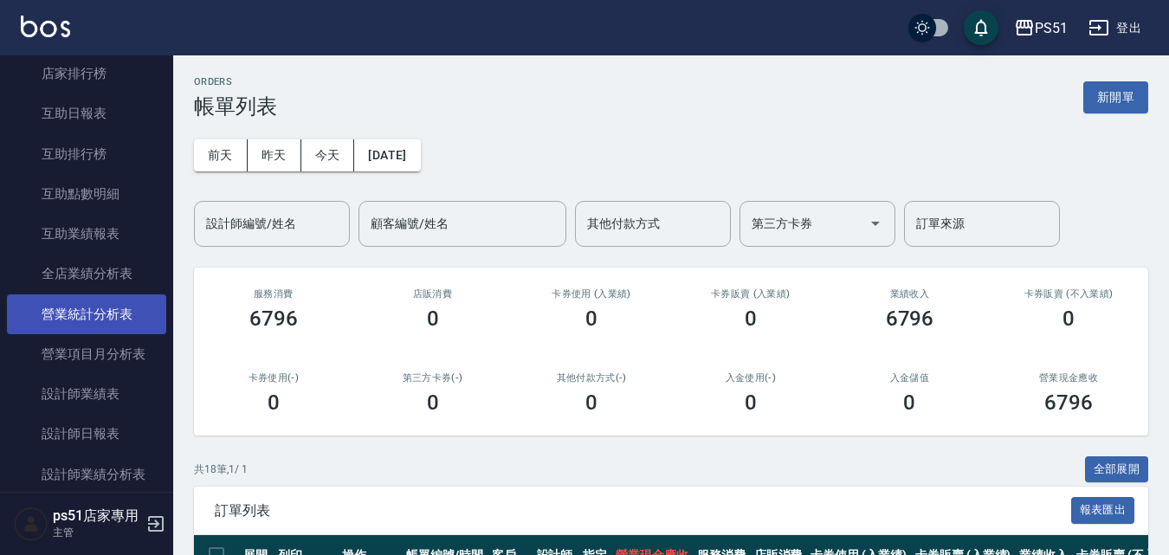
scroll to position [602, 0]
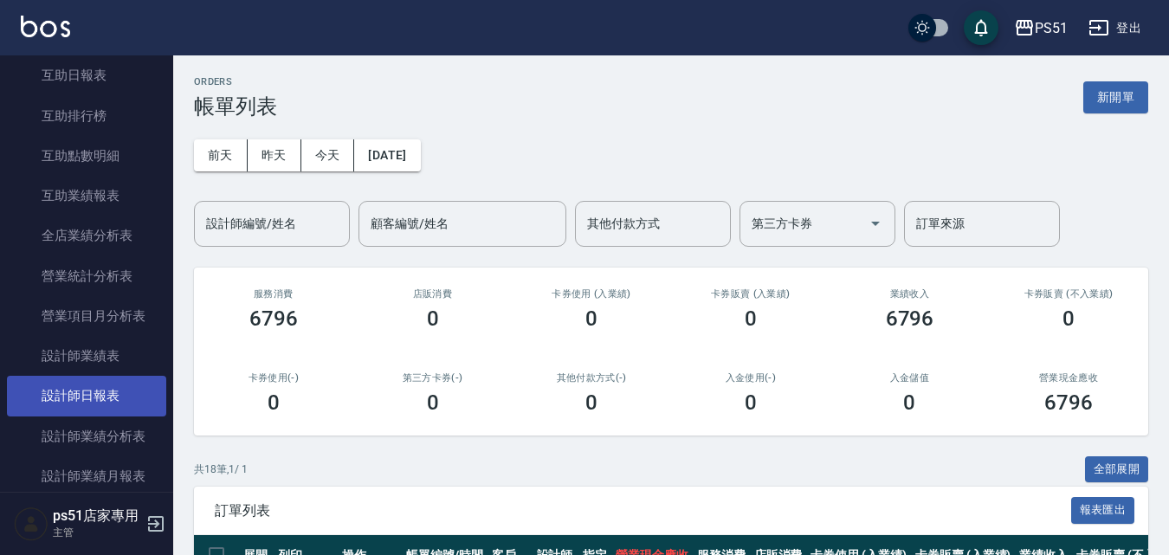
click at [94, 385] on link "設計師日報表" at bounding box center [86, 396] width 159 height 40
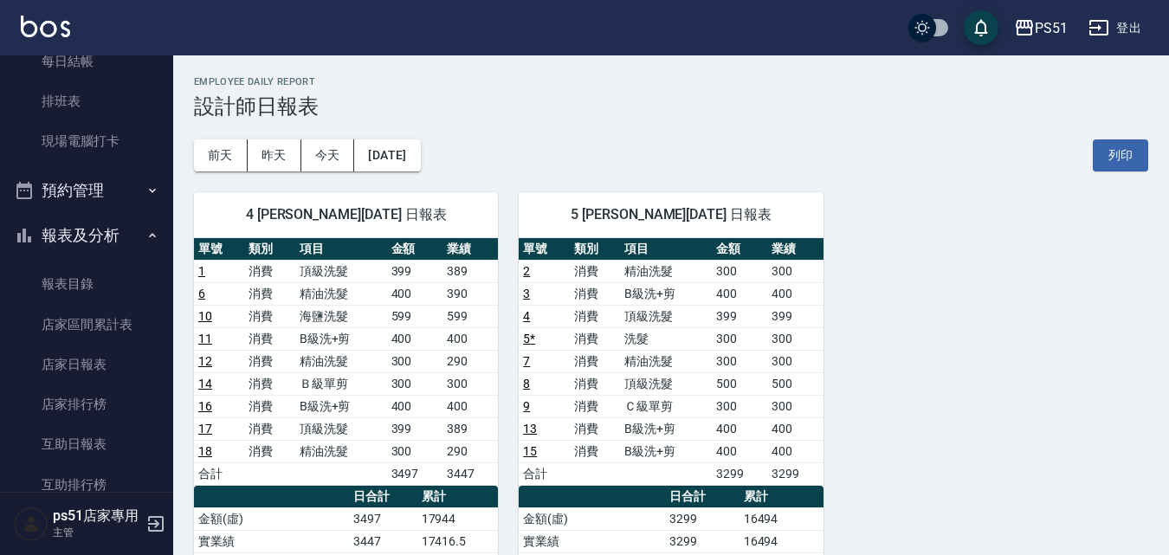
scroll to position [197, 0]
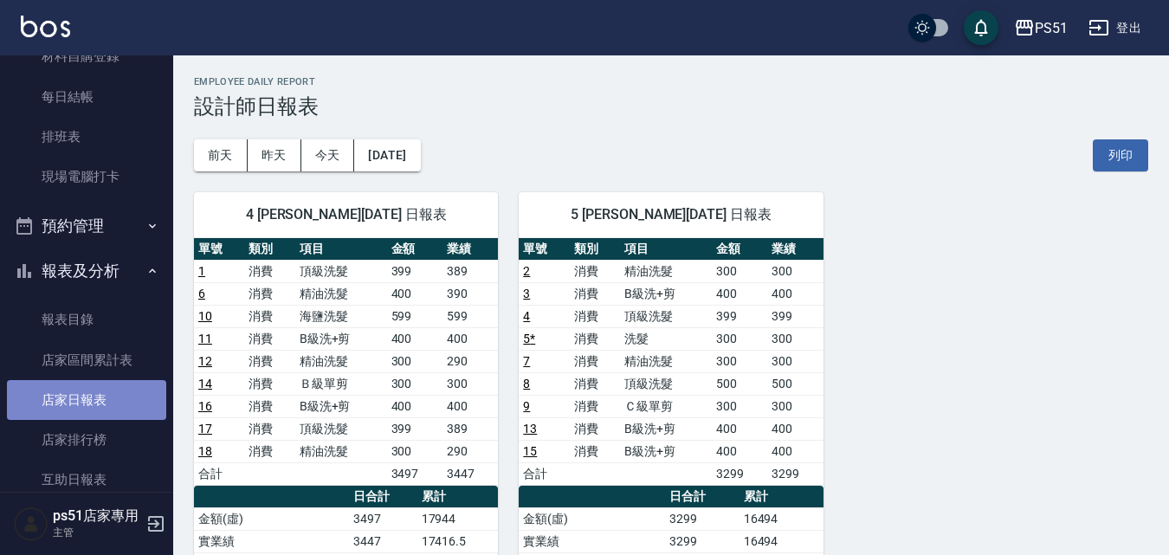
click at [112, 397] on link "店家日報表" at bounding box center [86, 400] width 159 height 40
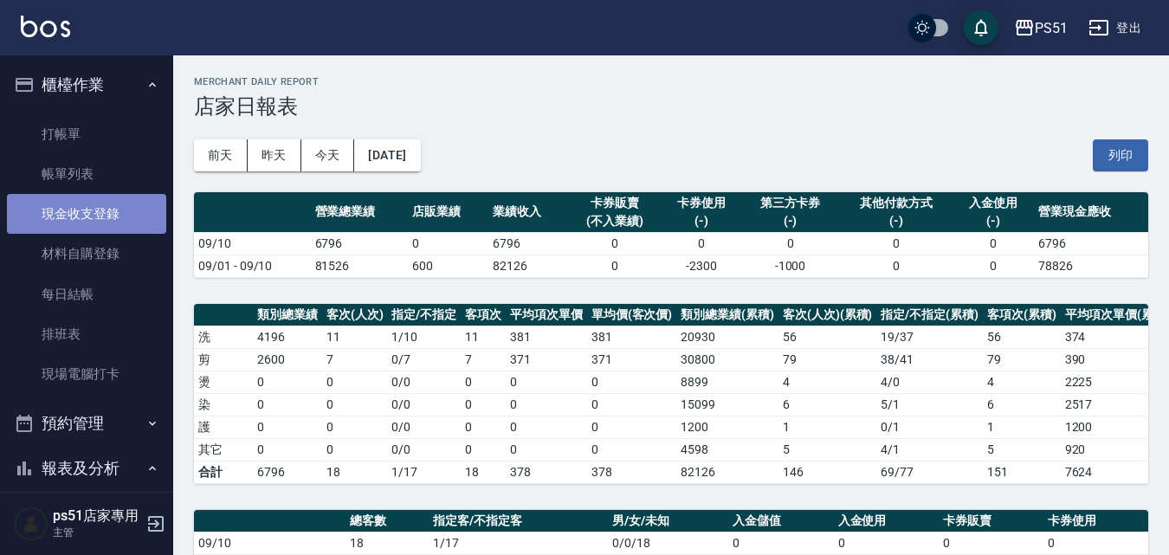
click at [108, 218] on link "現金收支登錄" at bounding box center [86, 214] width 159 height 40
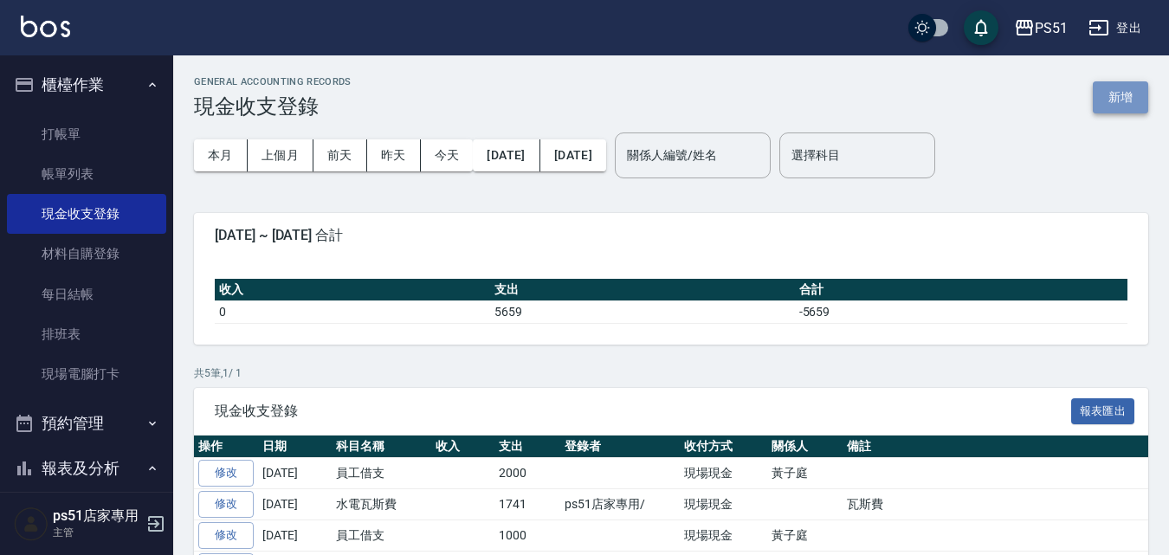
click at [1125, 98] on button "新增" at bounding box center [1120, 97] width 55 height 32
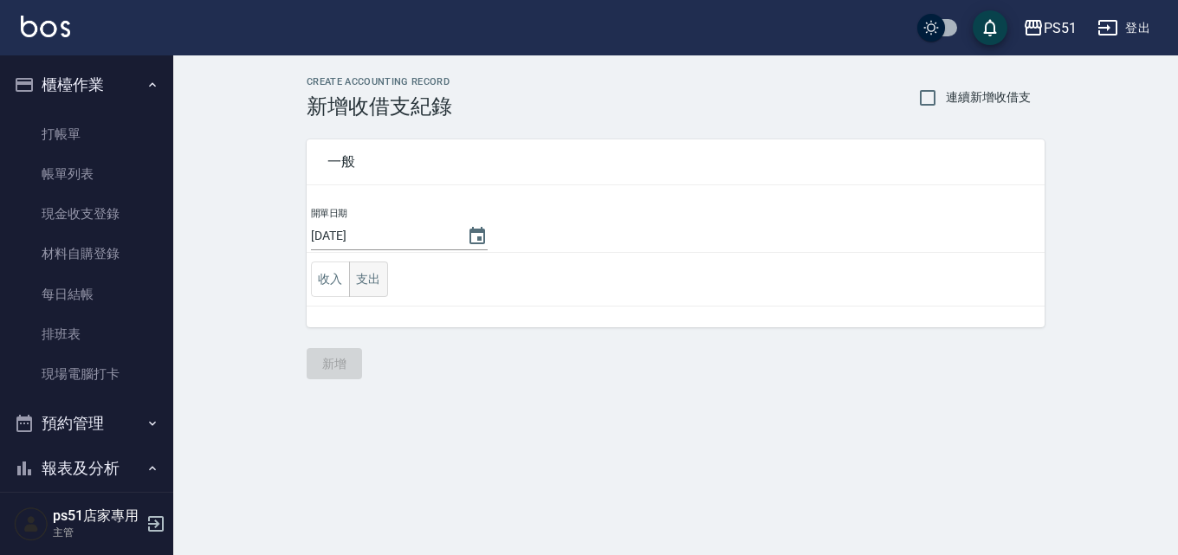
click at [371, 283] on button "支出" at bounding box center [368, 280] width 39 height 36
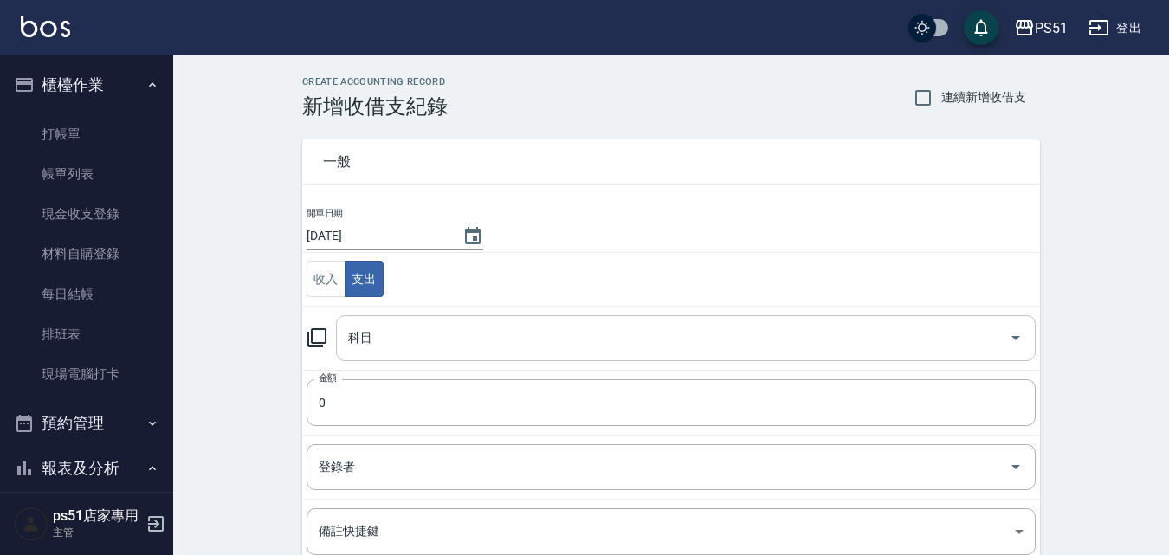
click at [379, 328] on input "科目" at bounding box center [673, 338] width 658 height 30
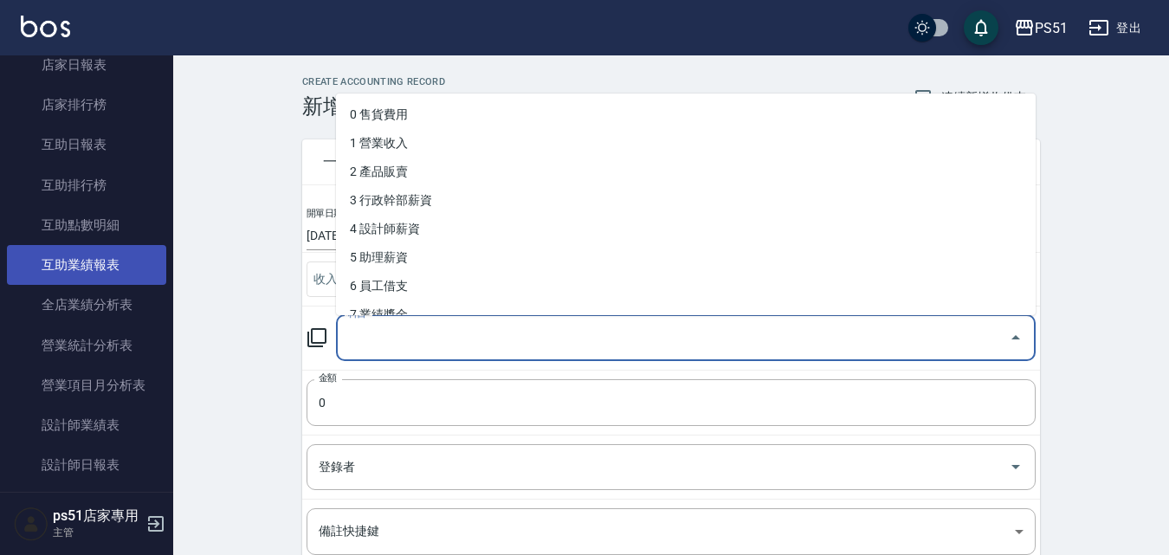
scroll to position [404, 0]
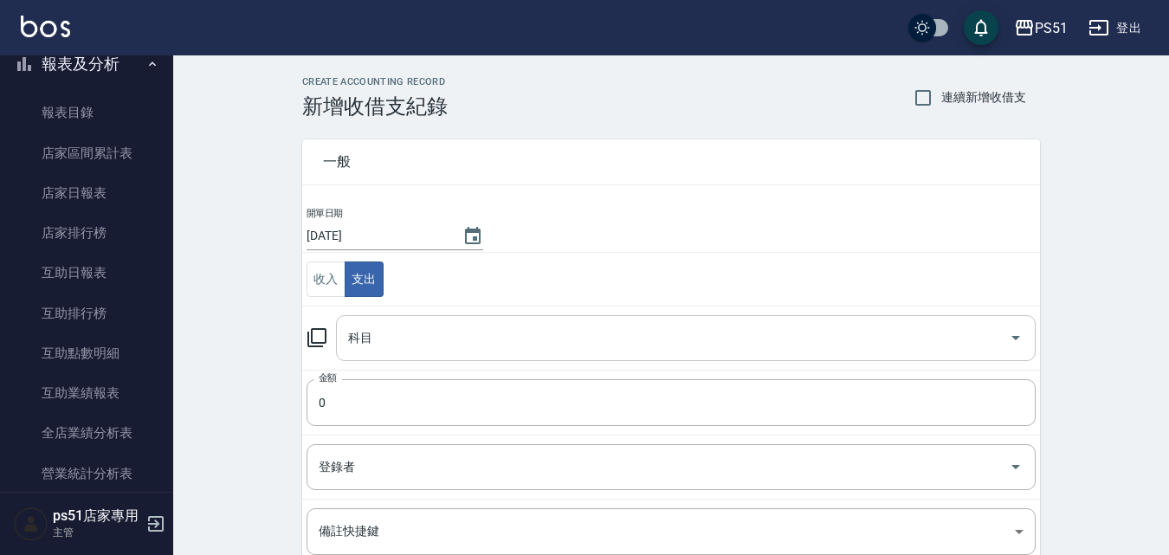
click at [420, 333] on input "科目" at bounding box center [673, 338] width 658 height 30
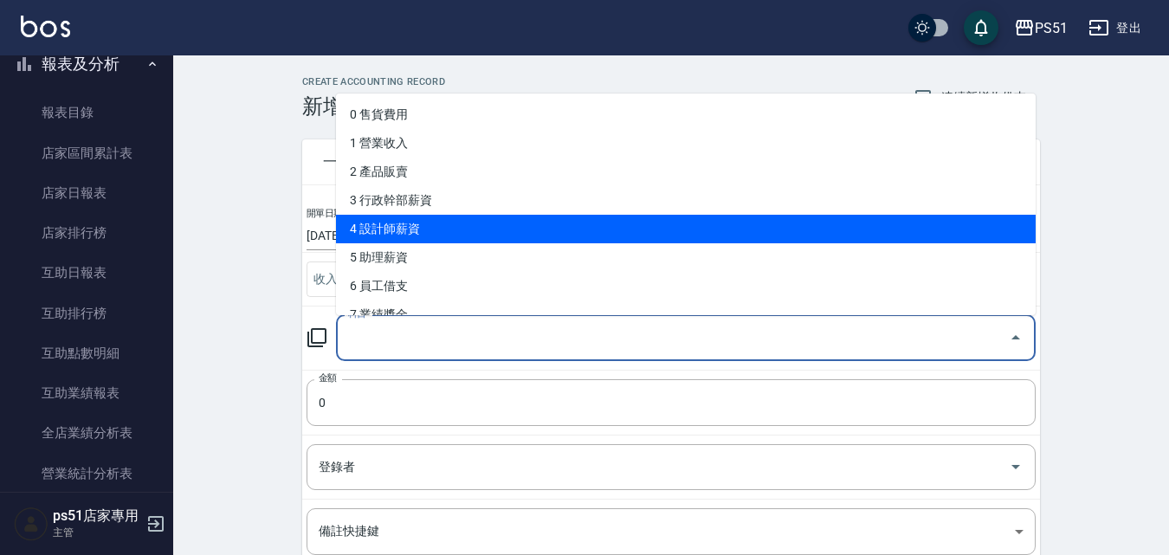
click at [438, 237] on li "4 設計師薪資" at bounding box center [686, 229] width 700 height 29
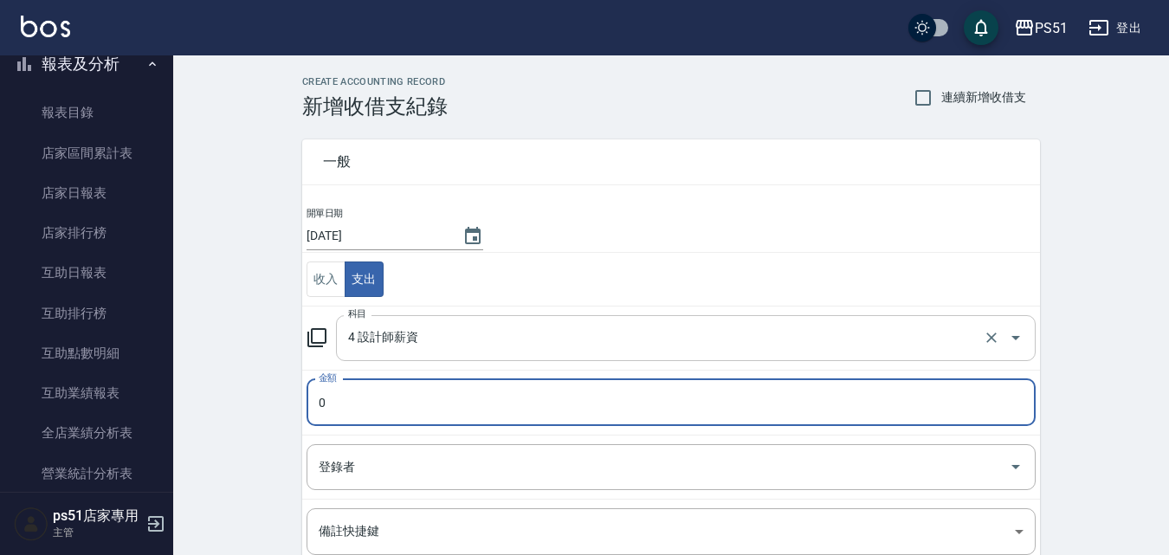
click at [405, 345] on input "4 設計師薪資" at bounding box center [662, 338] width 636 height 30
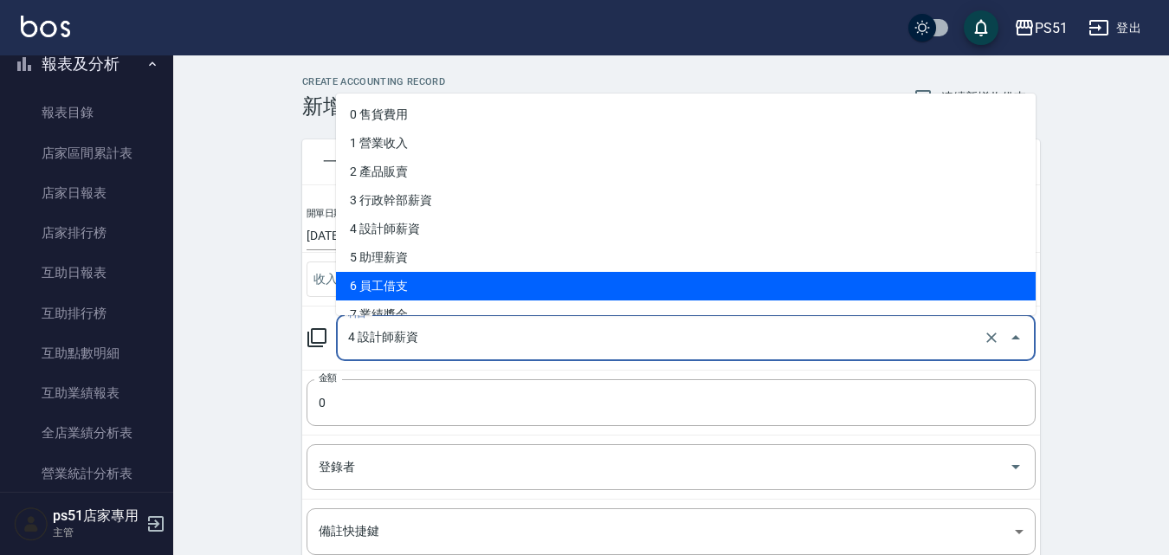
click at [423, 290] on li "6 員工借支" at bounding box center [686, 286] width 700 height 29
type input "6 員工借支"
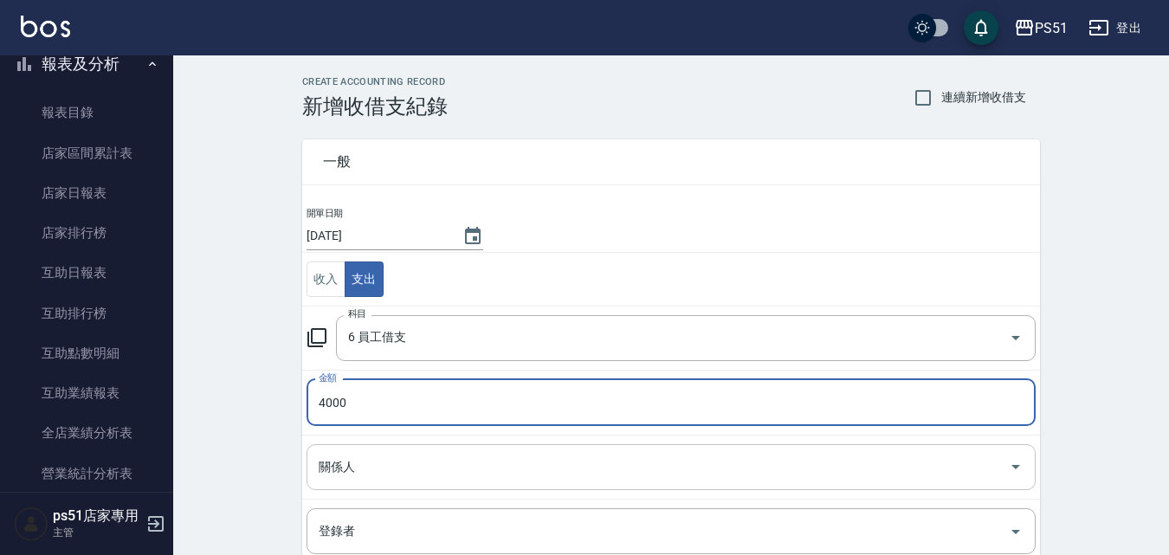
type input "4000"
click at [391, 469] on input "關係人" at bounding box center [658, 467] width 688 height 30
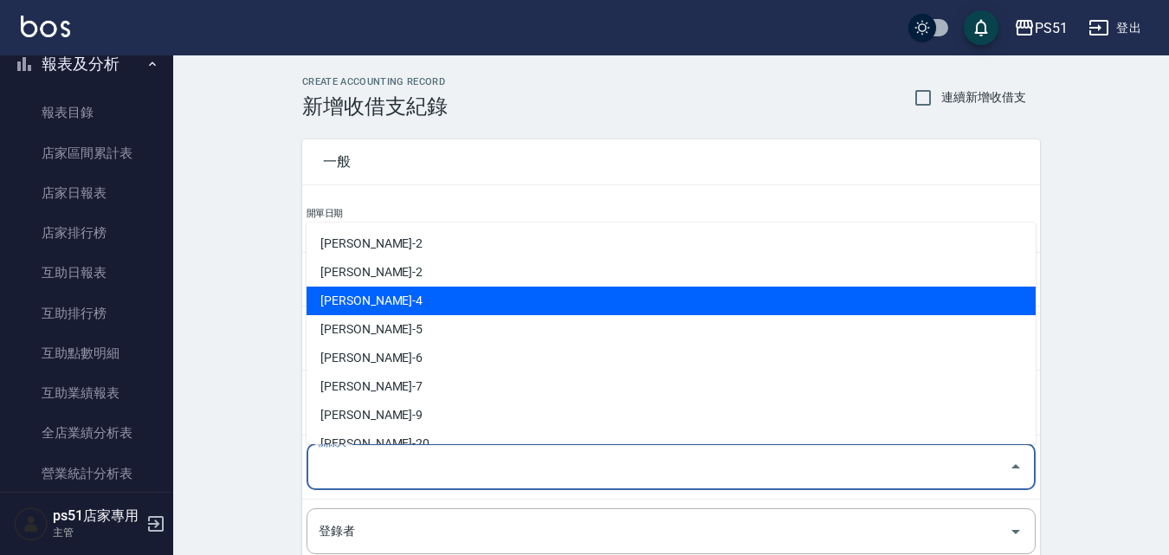
click at [359, 303] on li "陳子田-4" at bounding box center [671, 301] width 729 height 29
type input "陳子田-4"
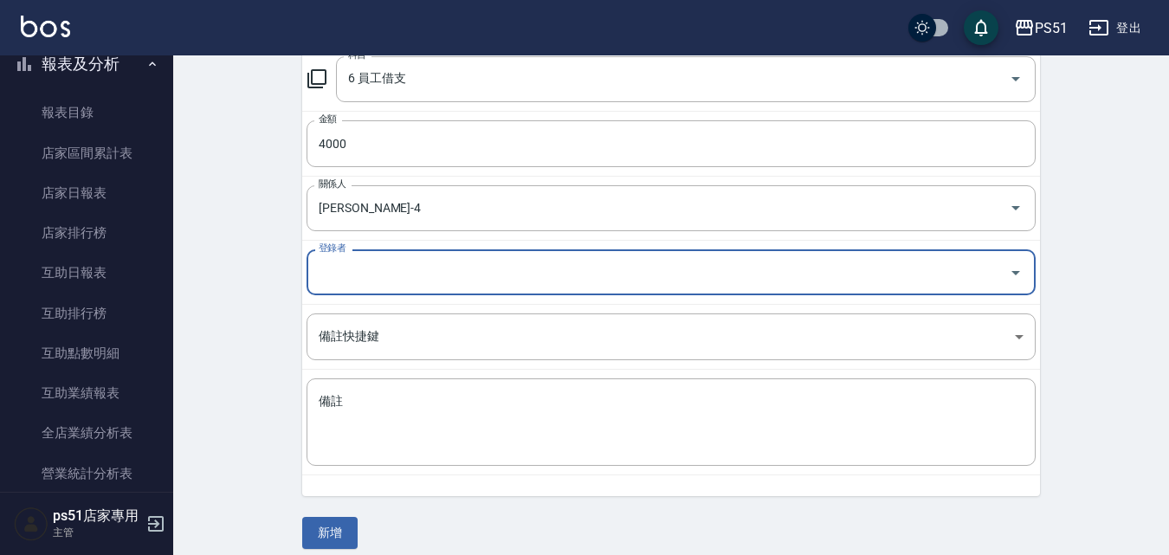
scroll to position [274, 0]
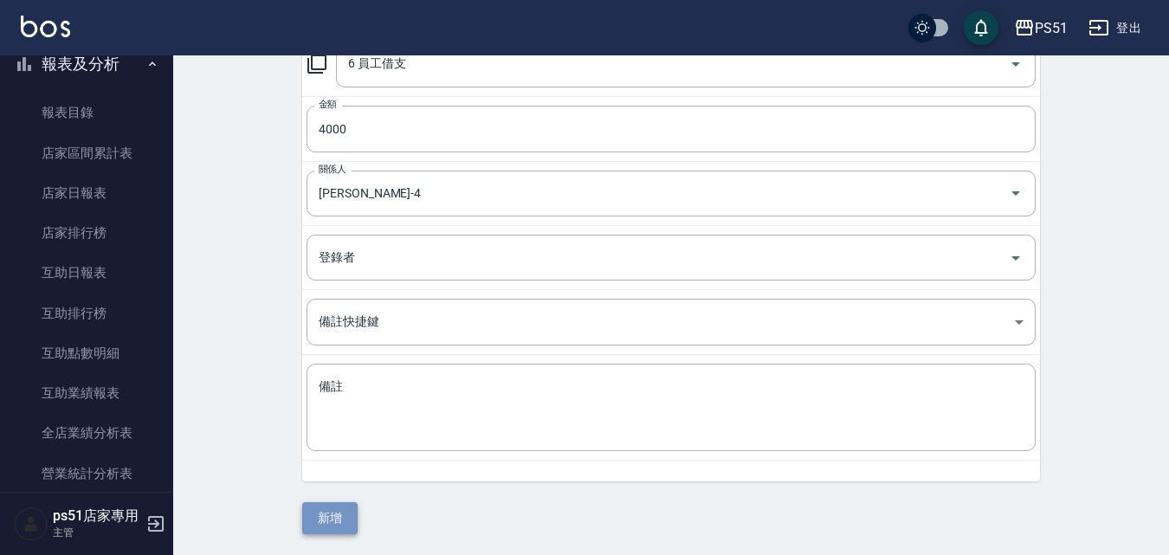
click at [321, 520] on button "新增" at bounding box center [329, 518] width 55 height 32
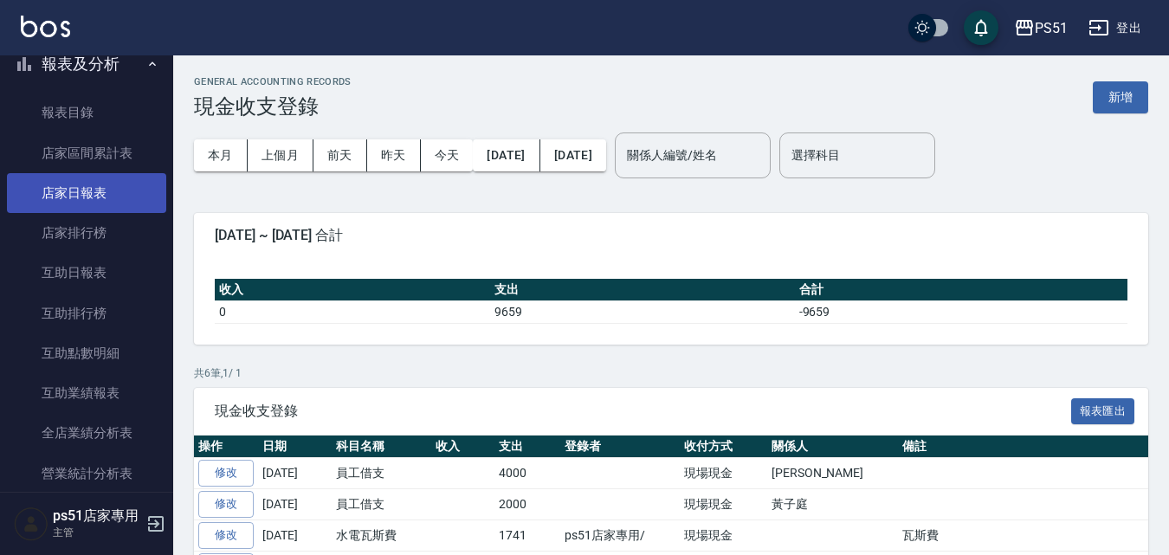
click at [80, 208] on link "店家日報表" at bounding box center [86, 193] width 159 height 40
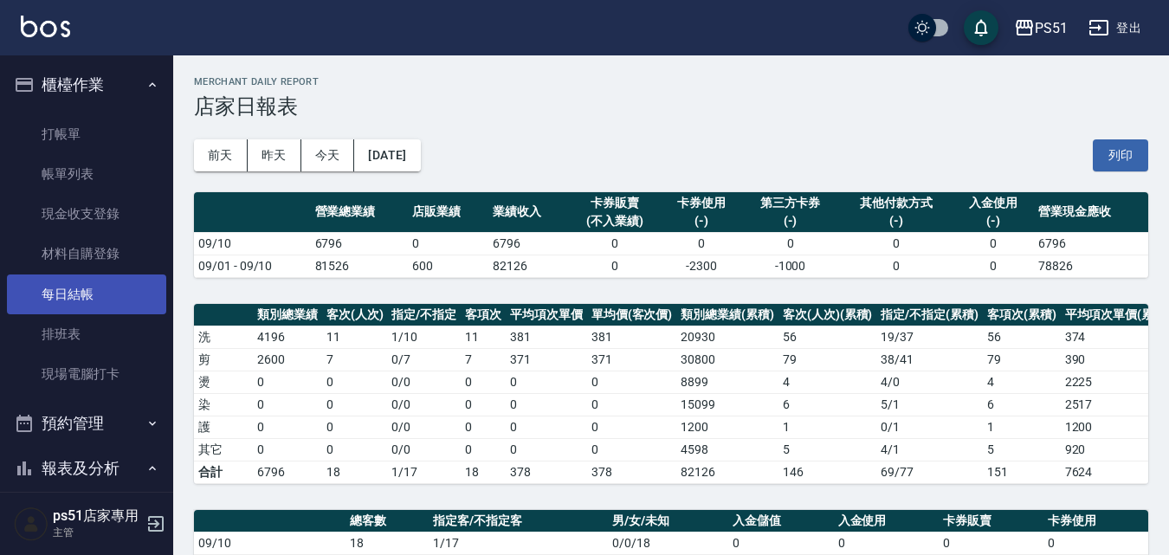
click at [92, 302] on link "每日結帳" at bounding box center [86, 295] width 159 height 40
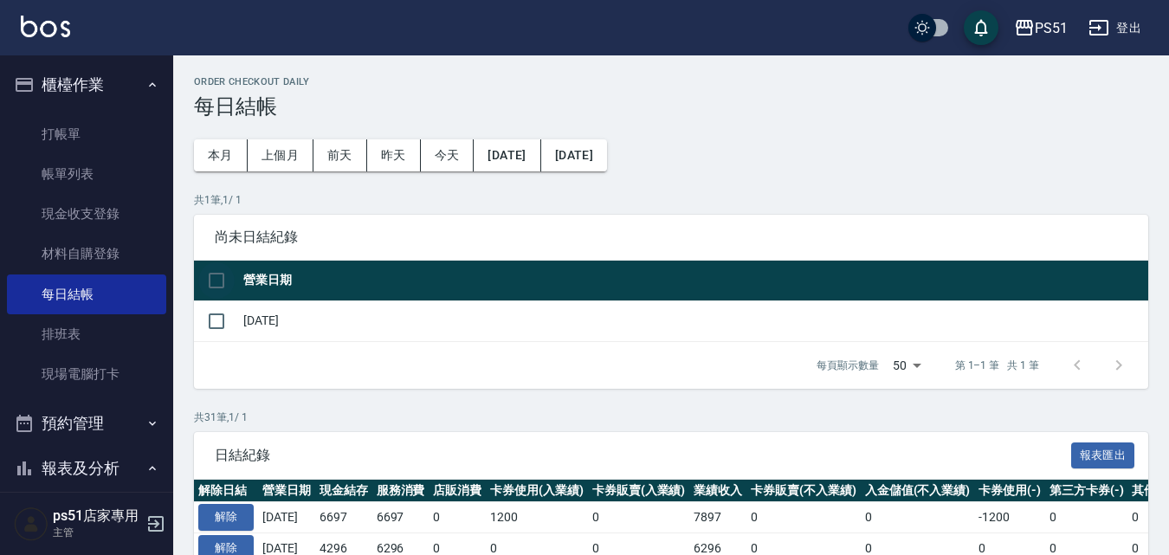
click at [226, 273] on input "checkbox" at bounding box center [216, 280] width 36 height 36
checkbox input "true"
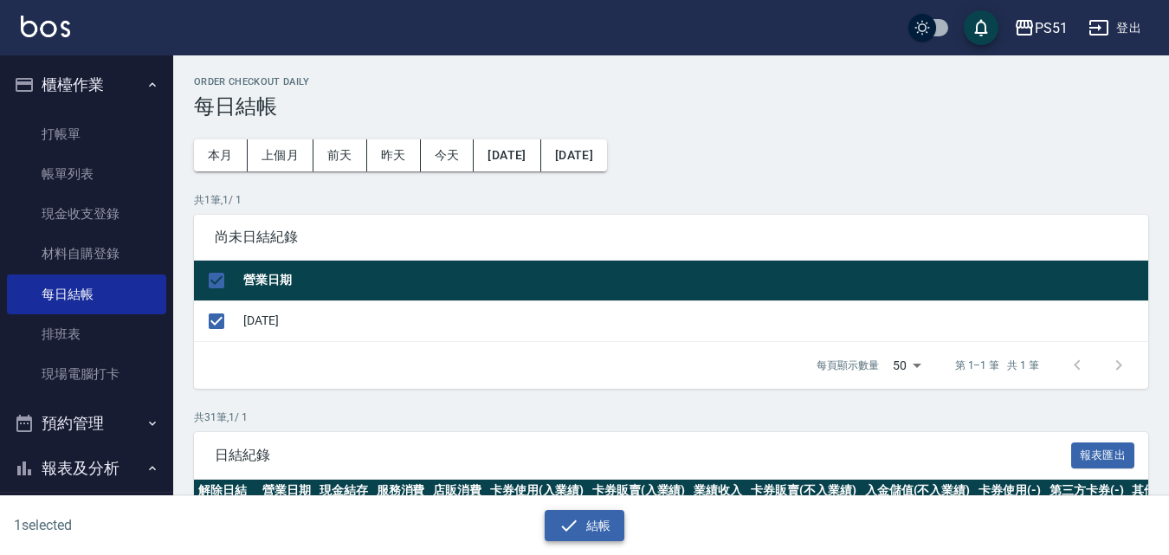
drag, startPoint x: 630, startPoint y: 534, endPoint x: 592, endPoint y: 524, distance: 38.7
click at [629, 533] on div "結帳" at bounding box center [585, 526] width 564 height 32
click at [592, 524] on button "結帳" at bounding box center [585, 526] width 81 height 32
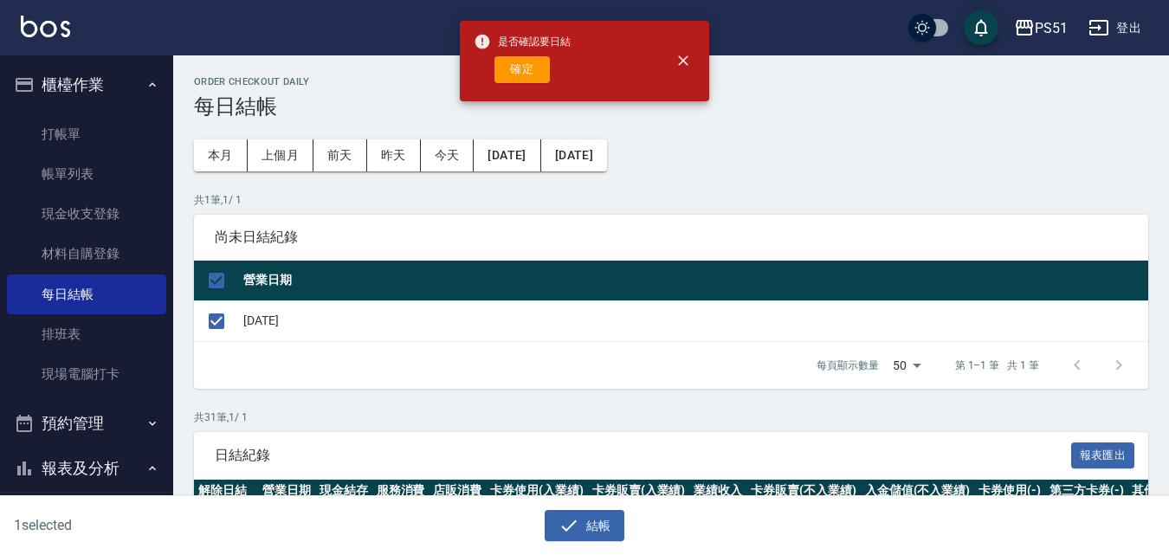
click at [522, 49] on span "是否確認要日結" at bounding box center [522, 41] width 97 height 17
click at [521, 56] on button "確定" at bounding box center [521, 69] width 55 height 27
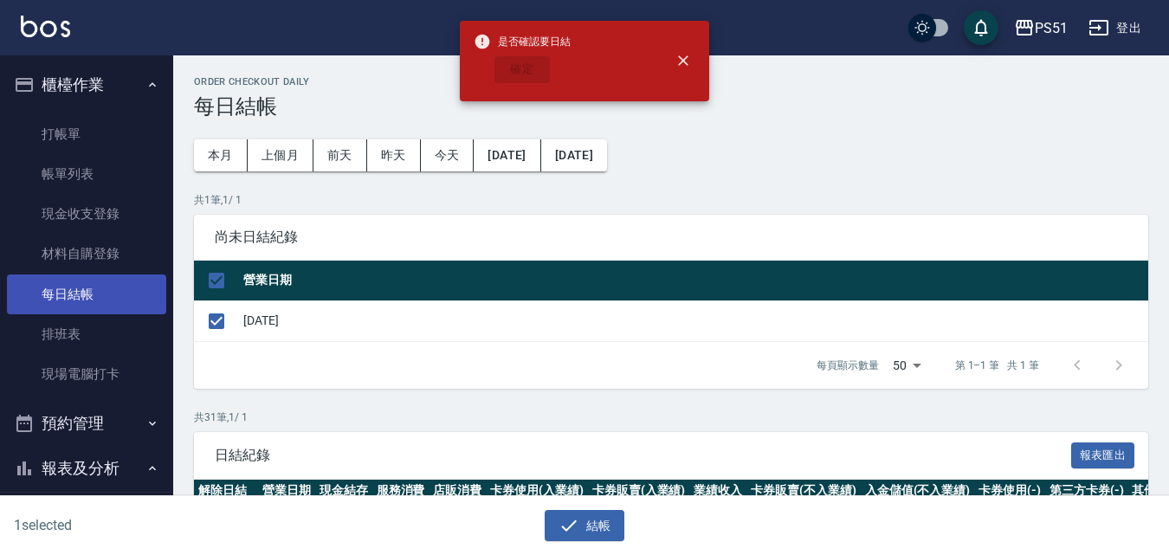
checkbox input "false"
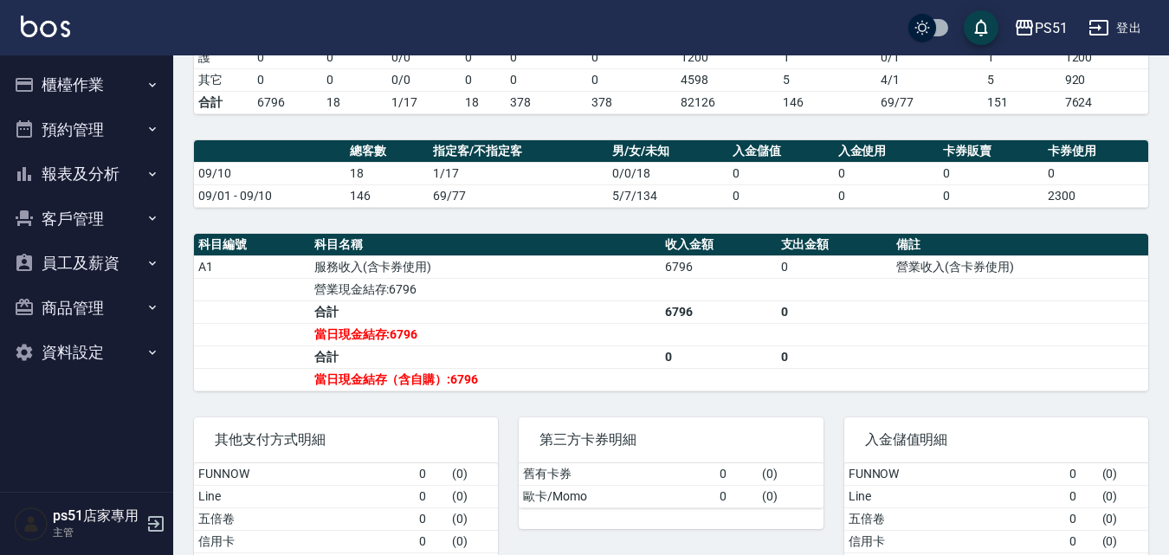
scroll to position [513, 0]
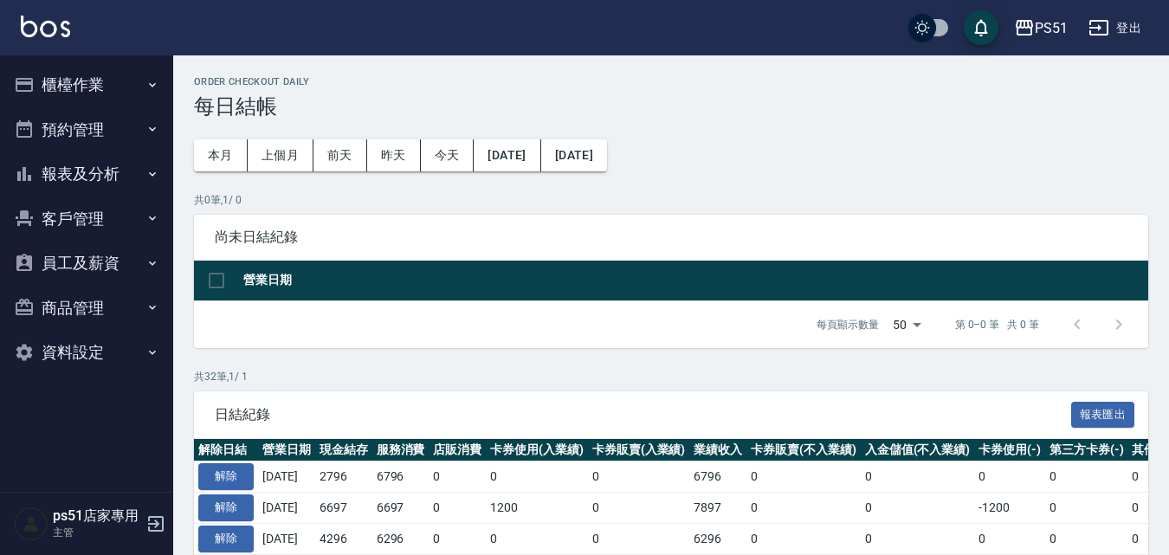
click at [101, 171] on button "報表及分析" at bounding box center [86, 174] width 159 height 45
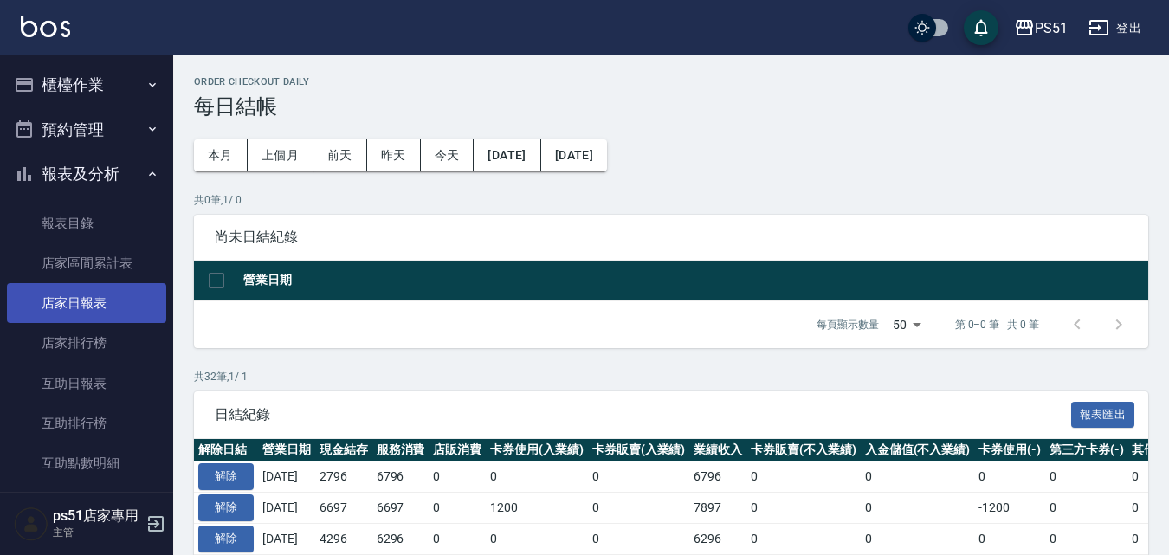
click at [109, 291] on link "店家日報表" at bounding box center [86, 303] width 159 height 40
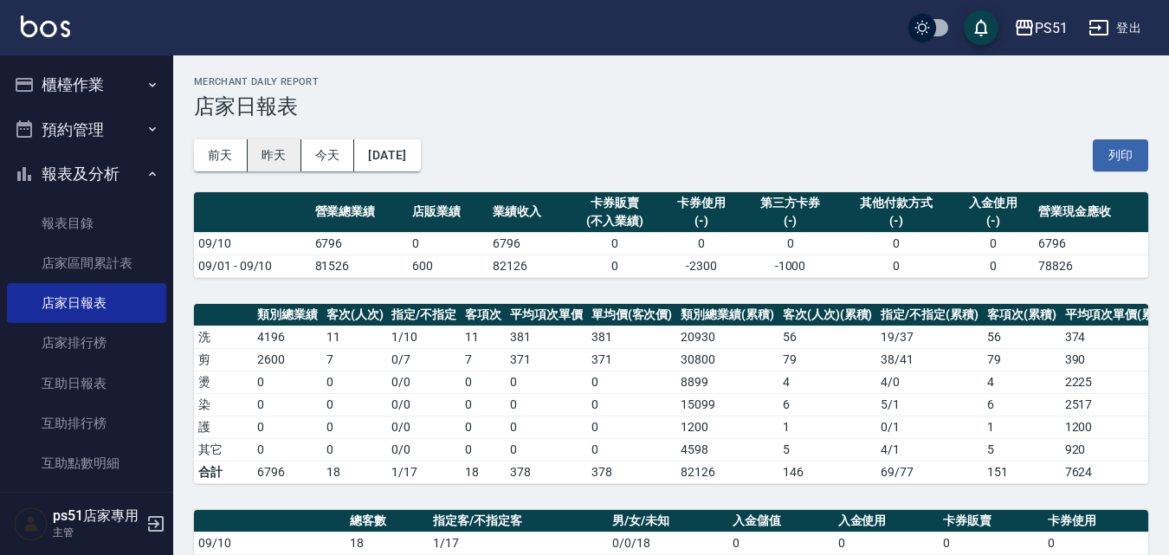
click at [284, 162] on button "昨天" at bounding box center [275, 155] width 54 height 32
click at [307, 152] on button "今天" at bounding box center [328, 155] width 54 height 32
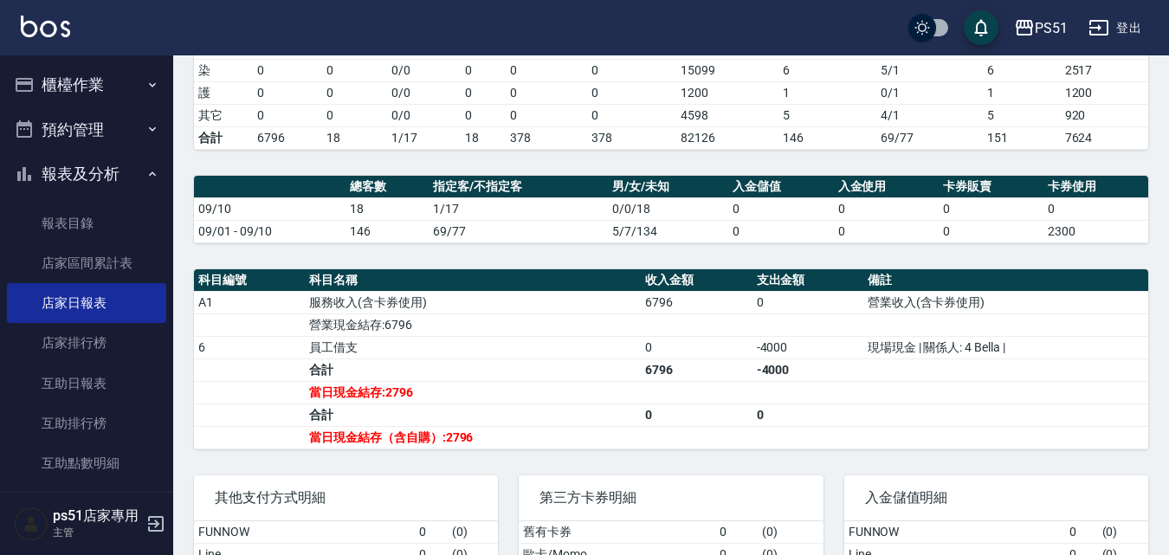
scroll to position [404, 0]
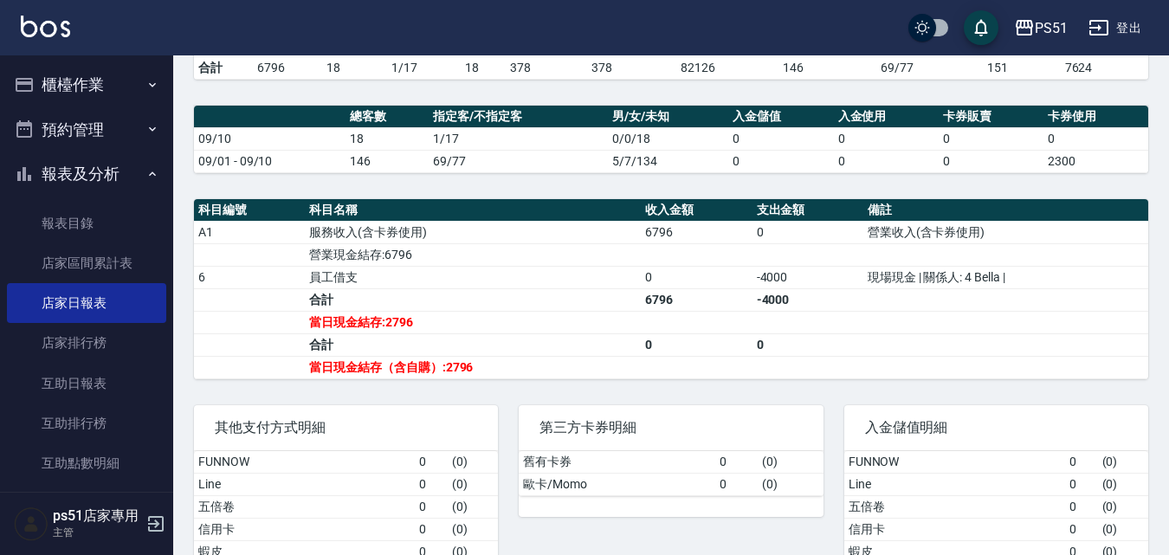
click at [92, 95] on button "櫃檯作業" at bounding box center [86, 84] width 159 height 45
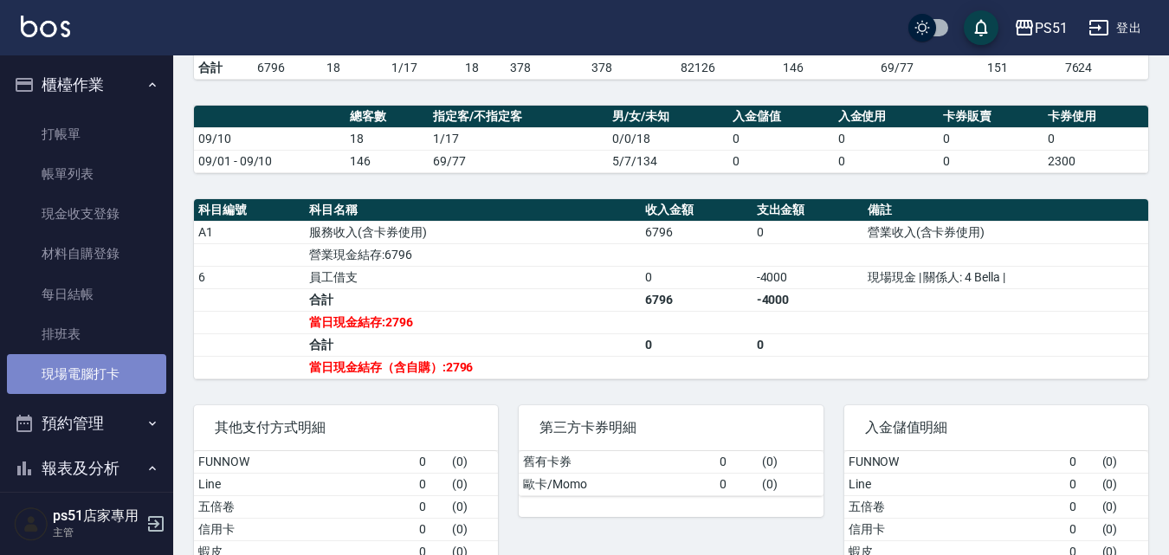
click at [112, 364] on link "現場電腦打卡" at bounding box center [86, 374] width 159 height 40
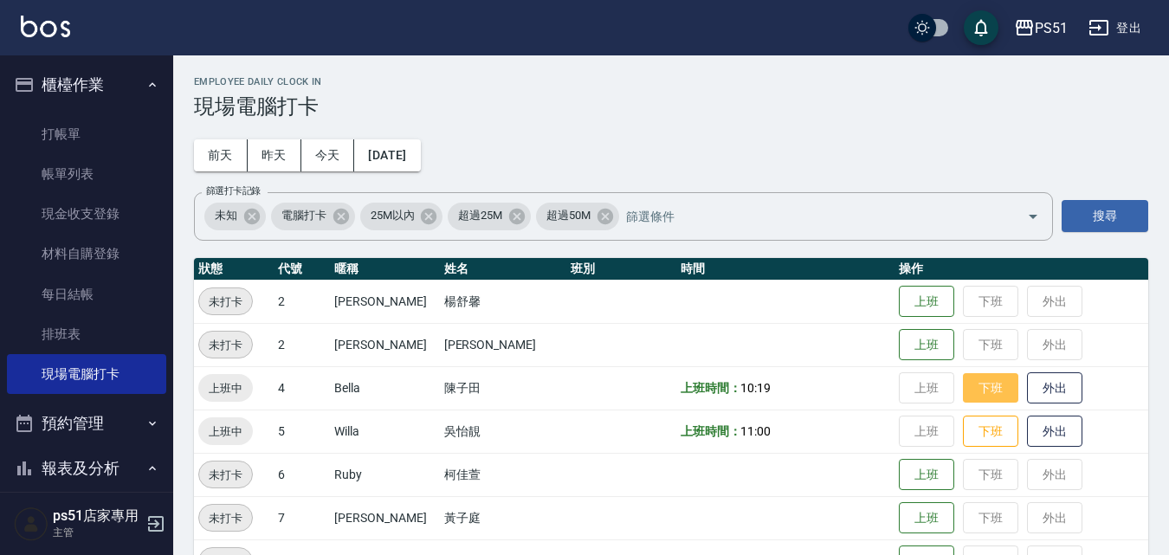
click at [975, 379] on button "下班" at bounding box center [990, 388] width 55 height 30
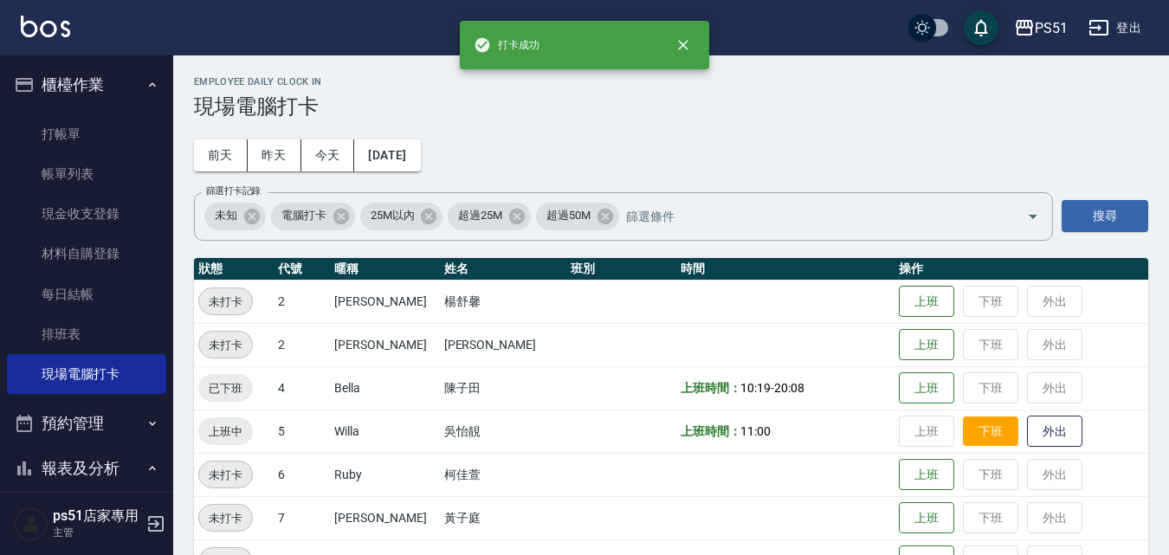
click at [974, 429] on button "下班" at bounding box center [990, 432] width 55 height 30
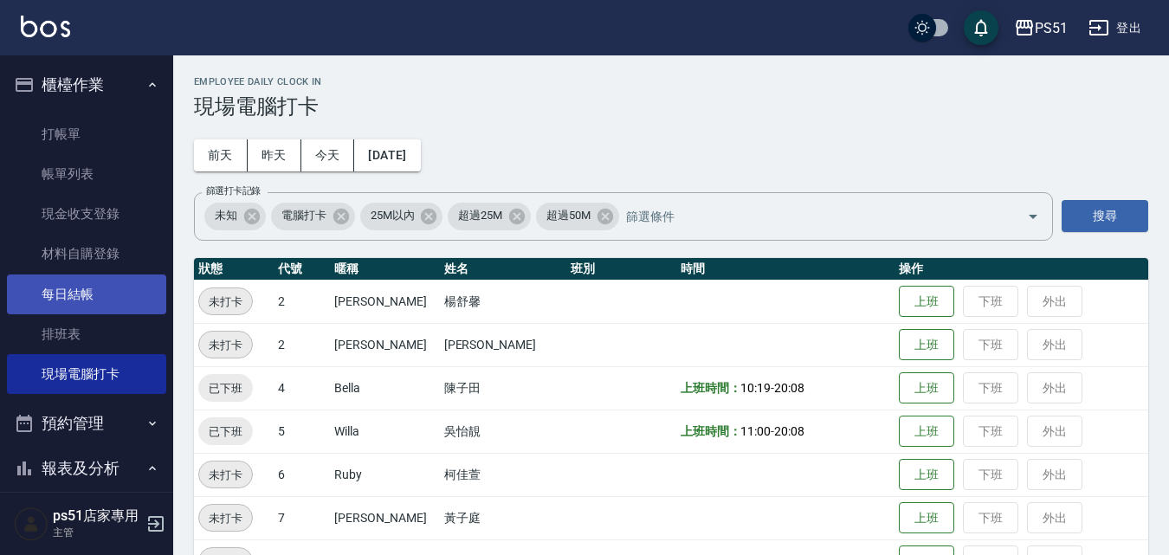
scroll to position [404, 0]
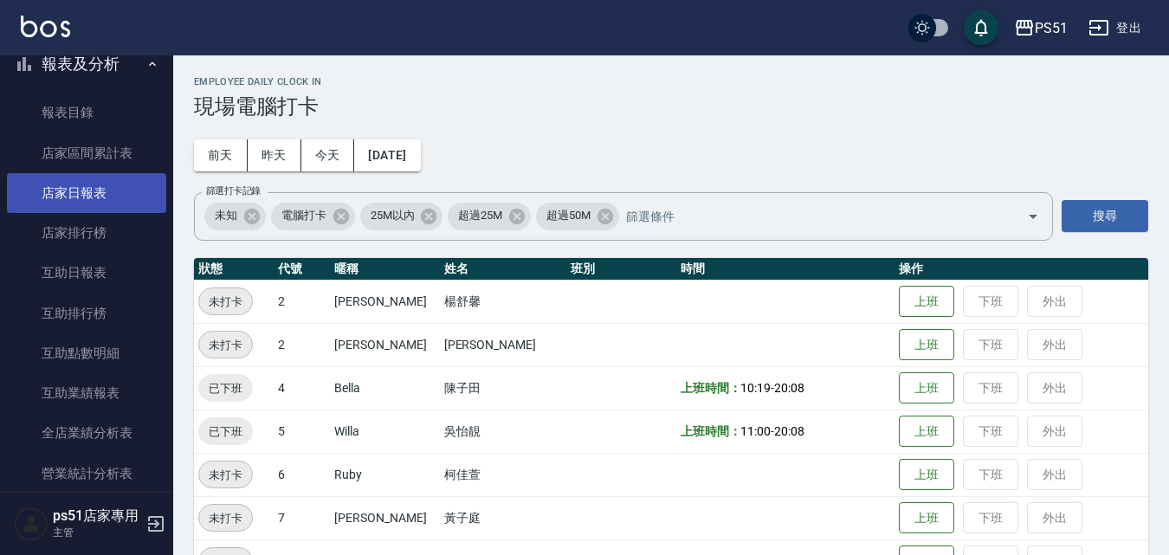
click at [94, 198] on link "店家日報表" at bounding box center [86, 193] width 159 height 40
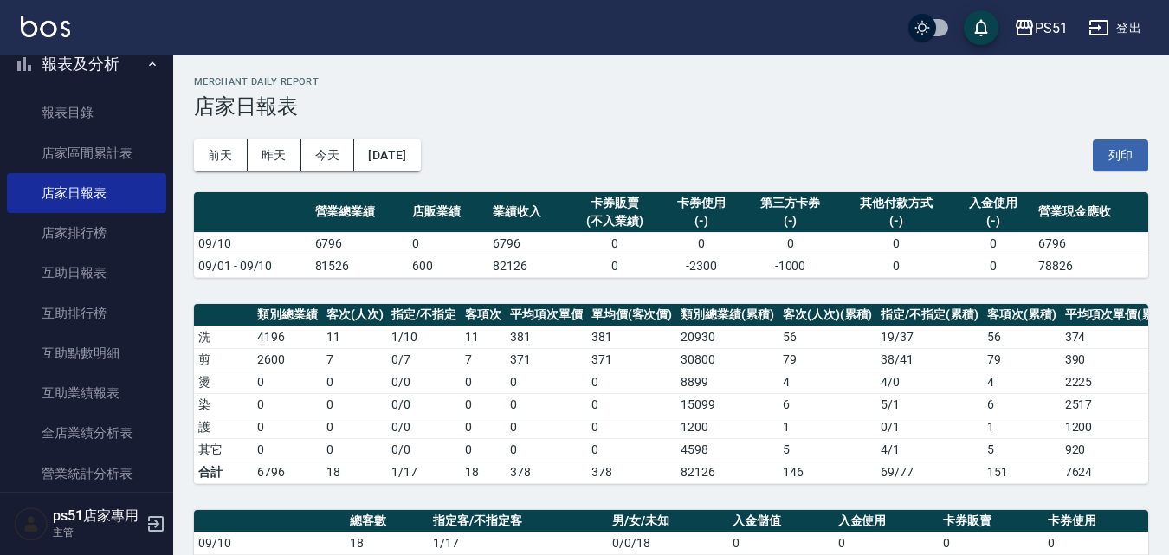
drag, startPoint x: 87, startPoint y: 83, endPoint x: 107, endPoint y: 74, distance: 21.7
click at [92, 83] on button "報表及分析" at bounding box center [86, 64] width 159 height 45
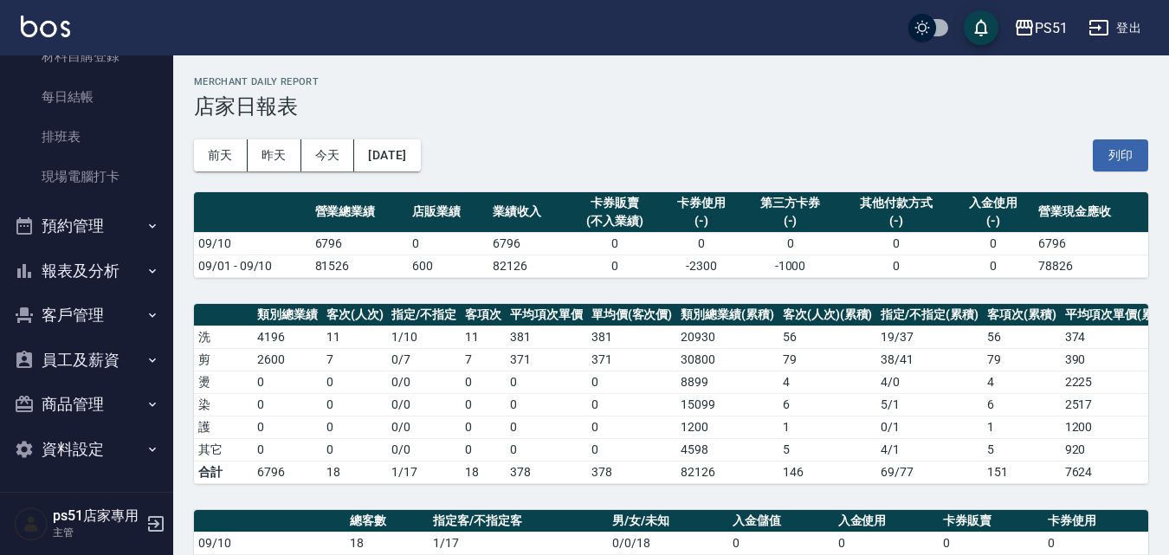
scroll to position [197, 0]
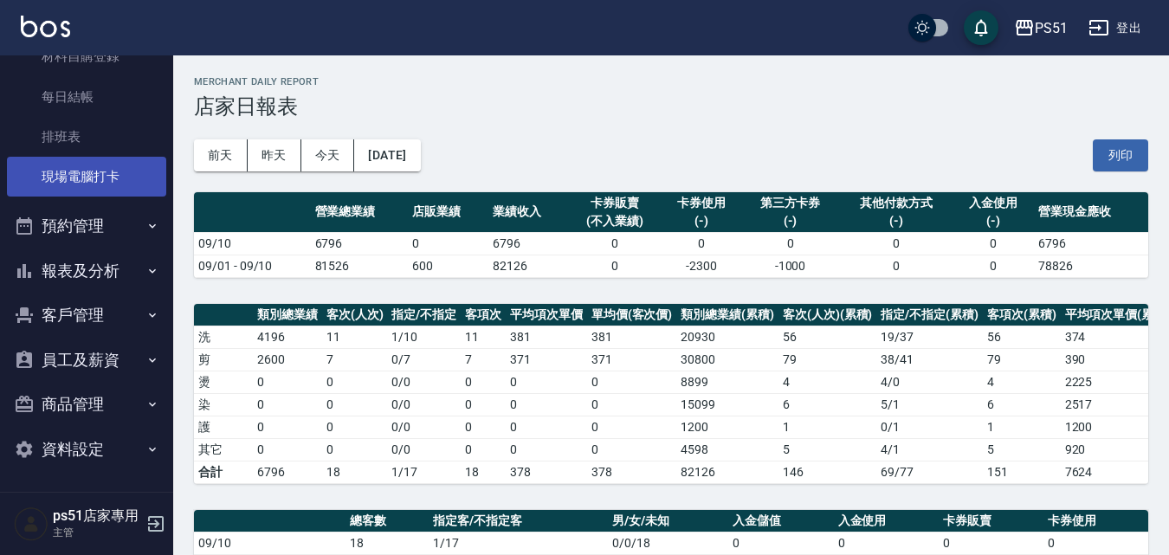
click at [103, 175] on link "現場電腦打卡" at bounding box center [86, 177] width 159 height 40
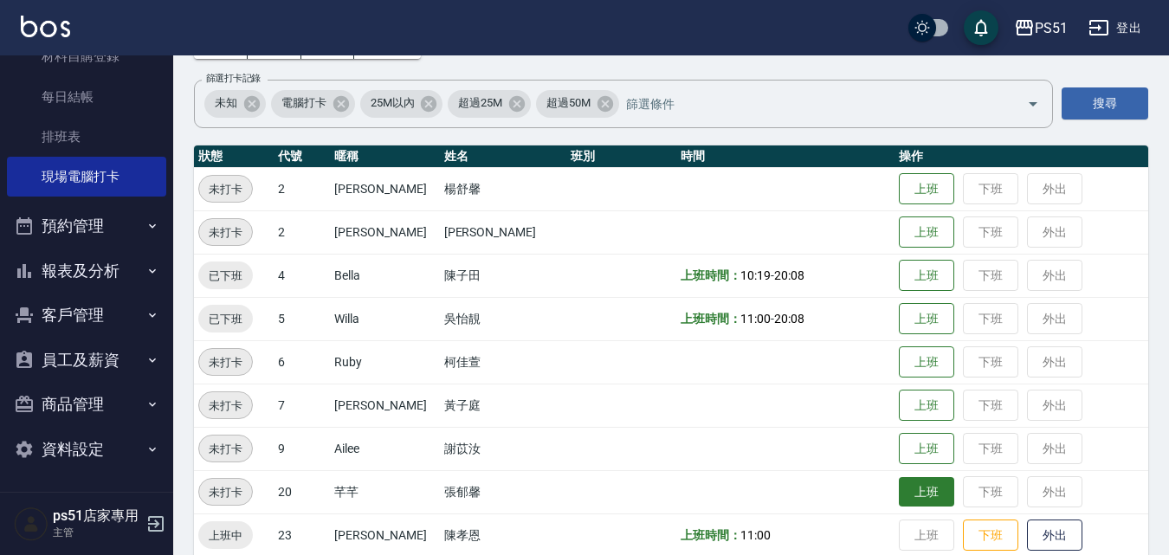
scroll to position [202, 0]
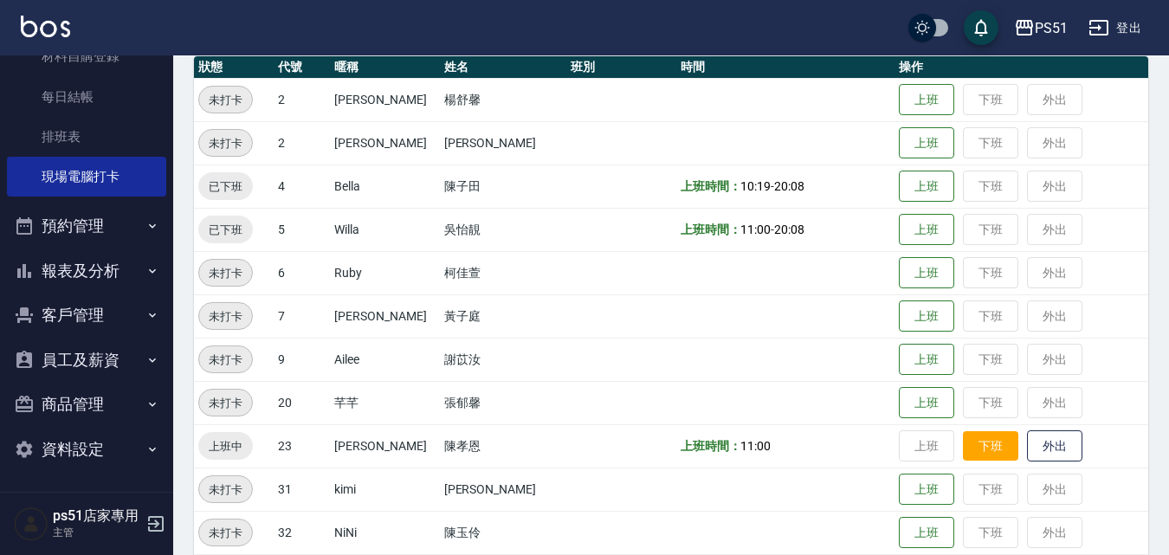
click at [992, 446] on button "下班" at bounding box center [990, 446] width 55 height 30
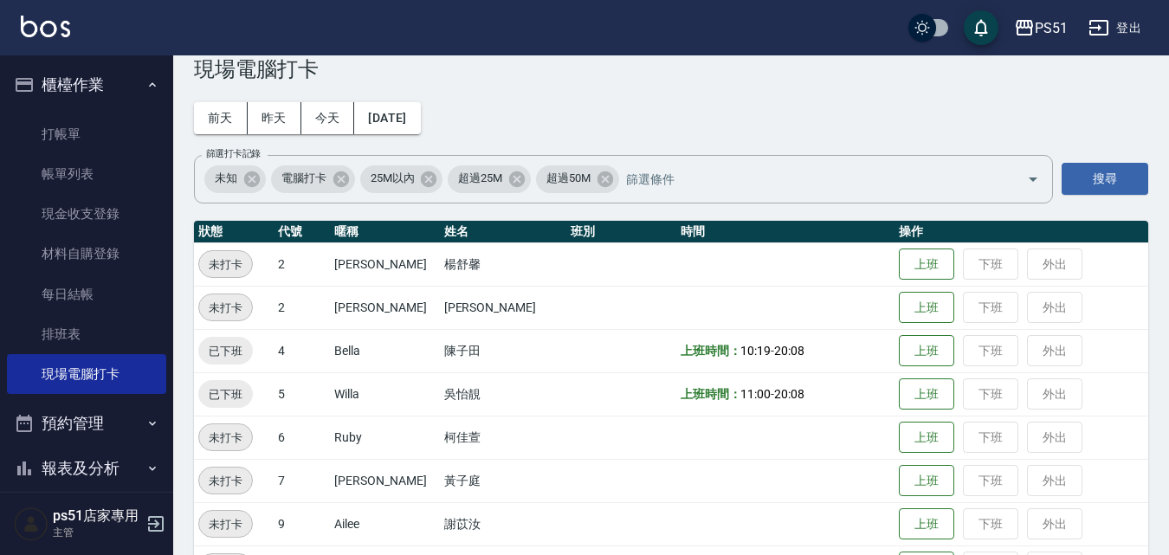
scroll to position [0, 0]
